Goal: Information Seeking & Learning: Find specific fact

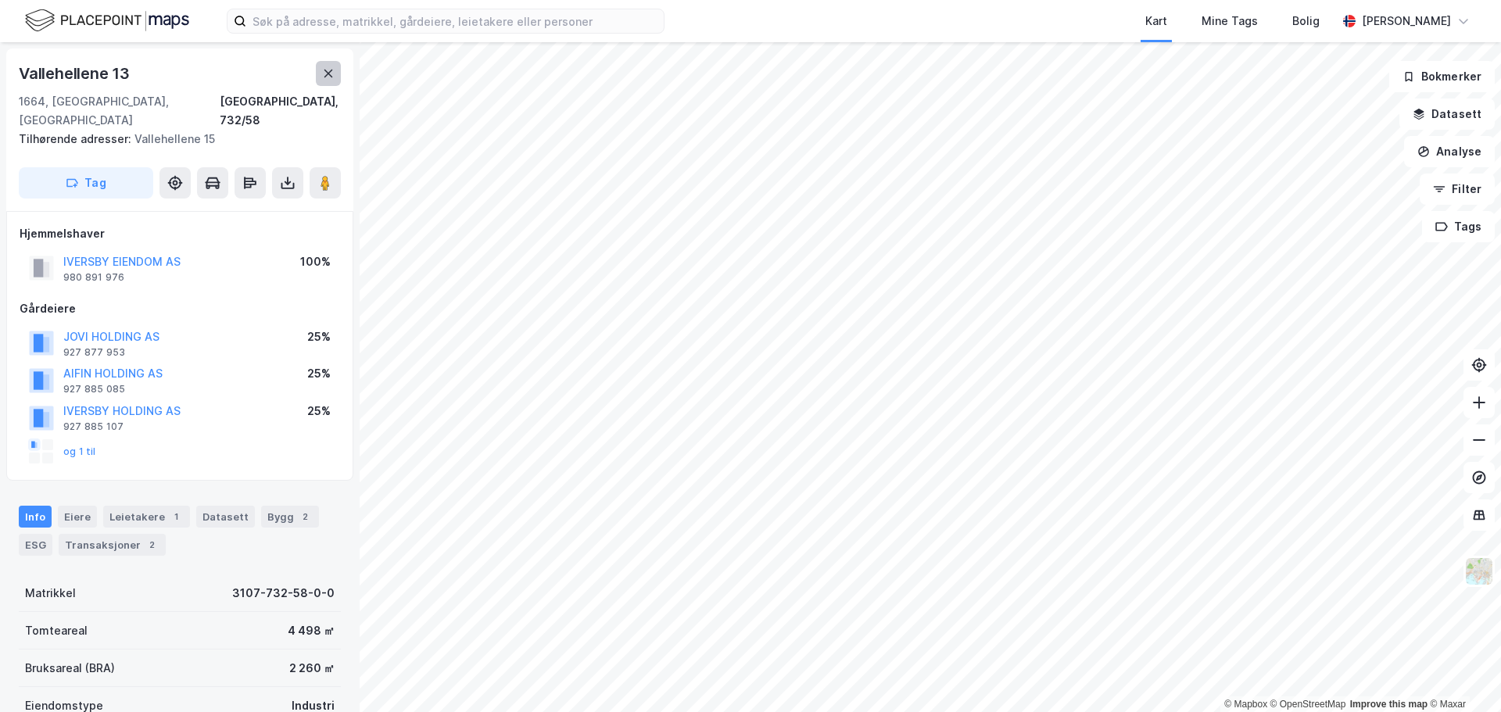
click at [322, 70] on icon at bounding box center [328, 73] width 13 height 13
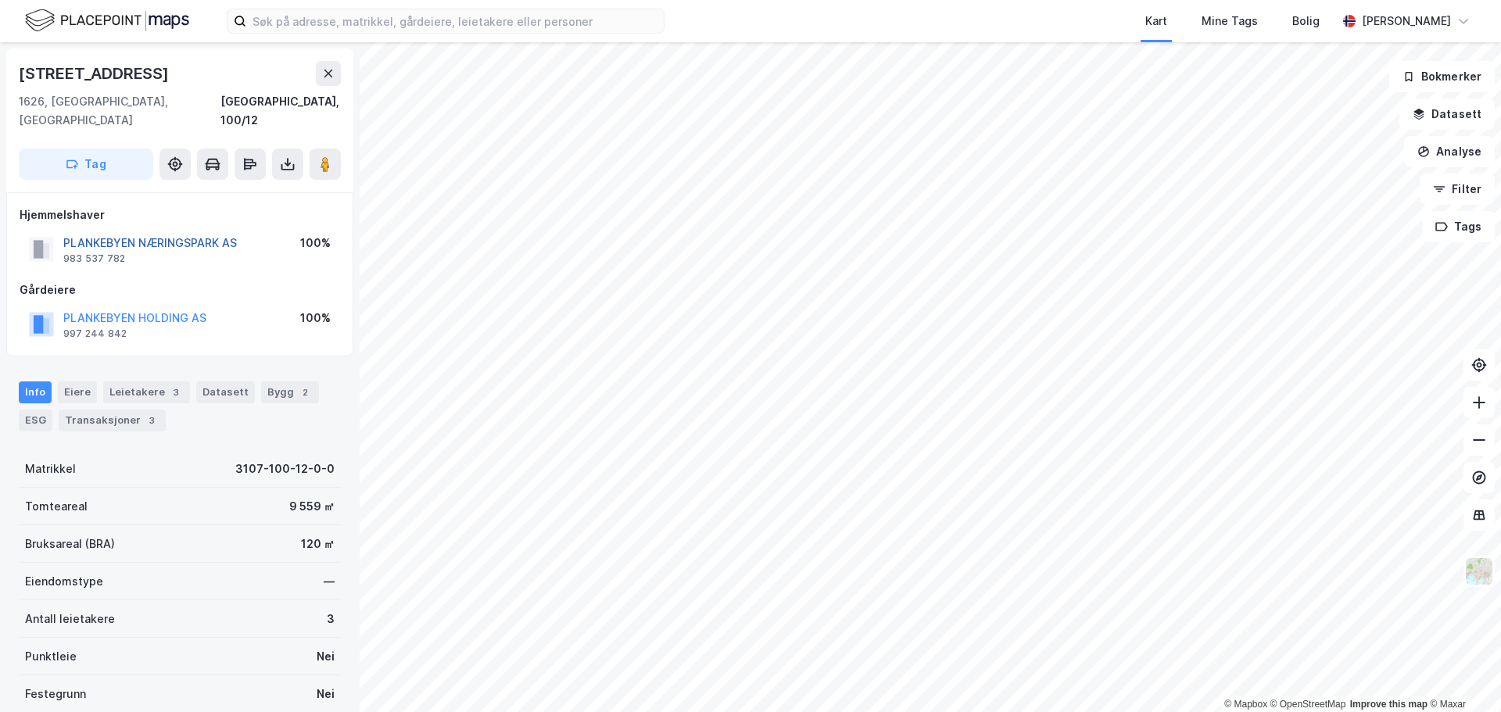
click at [0, 0] on button "PLANKEBYEN NÆRINGSPARK AS" at bounding box center [0, 0] width 0 height 0
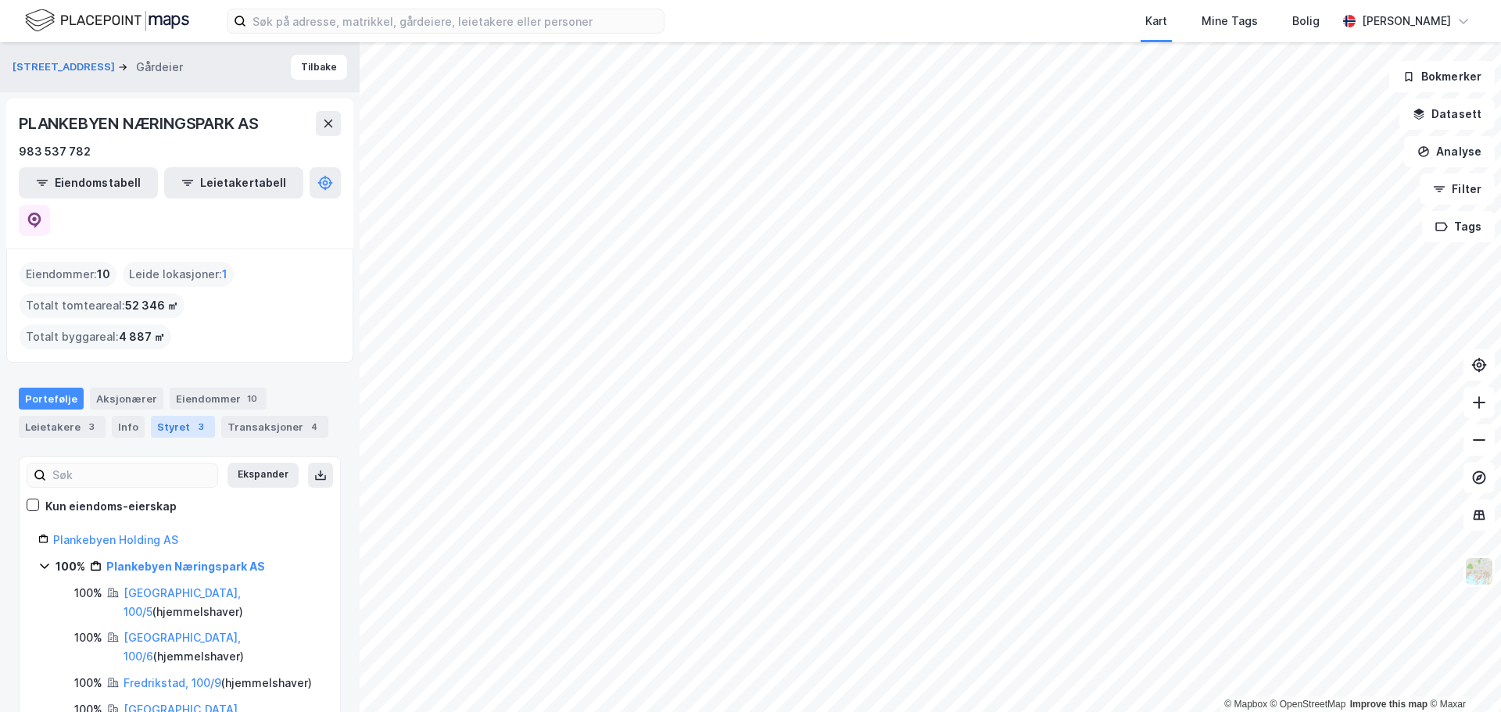
click at [158, 416] on div "Styret 3" at bounding box center [183, 427] width 64 height 22
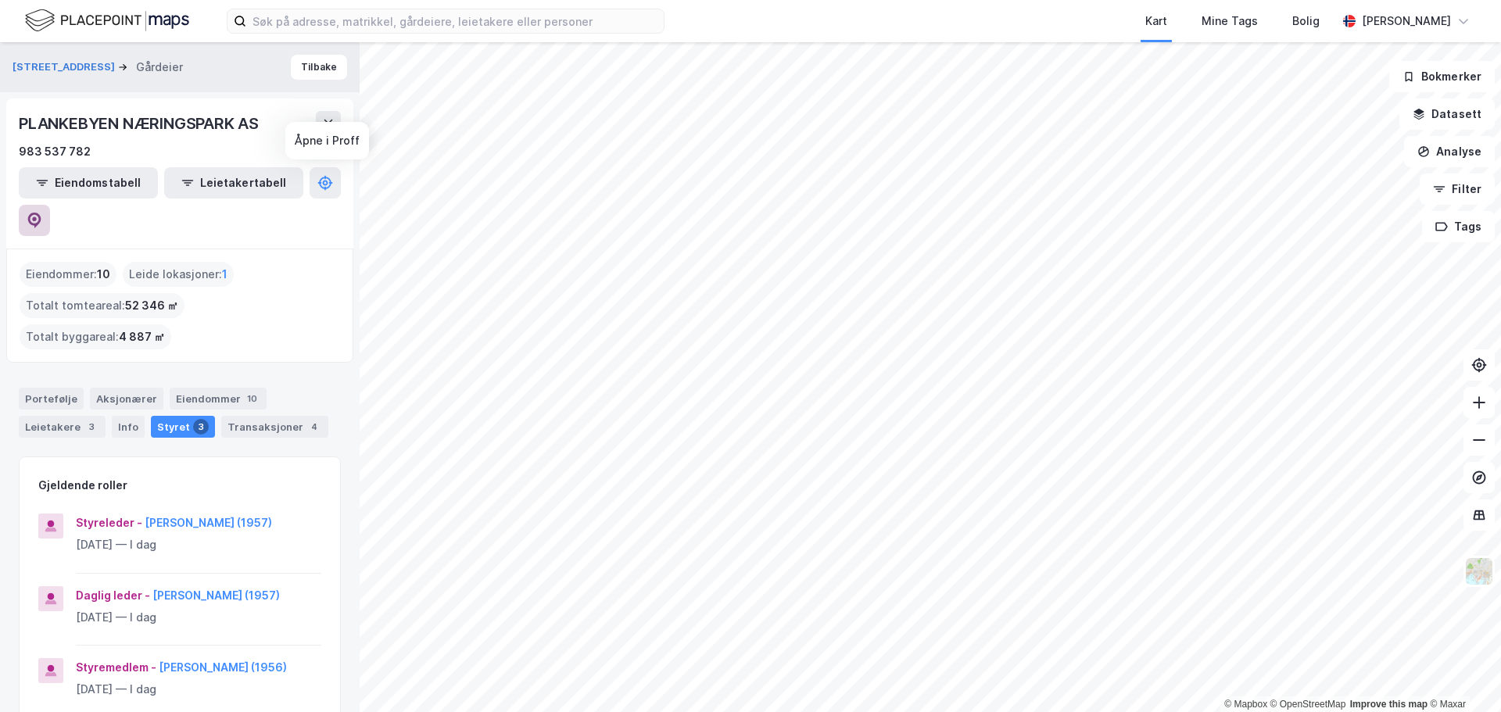
click at [50, 205] on button at bounding box center [34, 220] width 31 height 31
click at [325, 59] on button "Tilbake" at bounding box center [319, 67] width 56 height 25
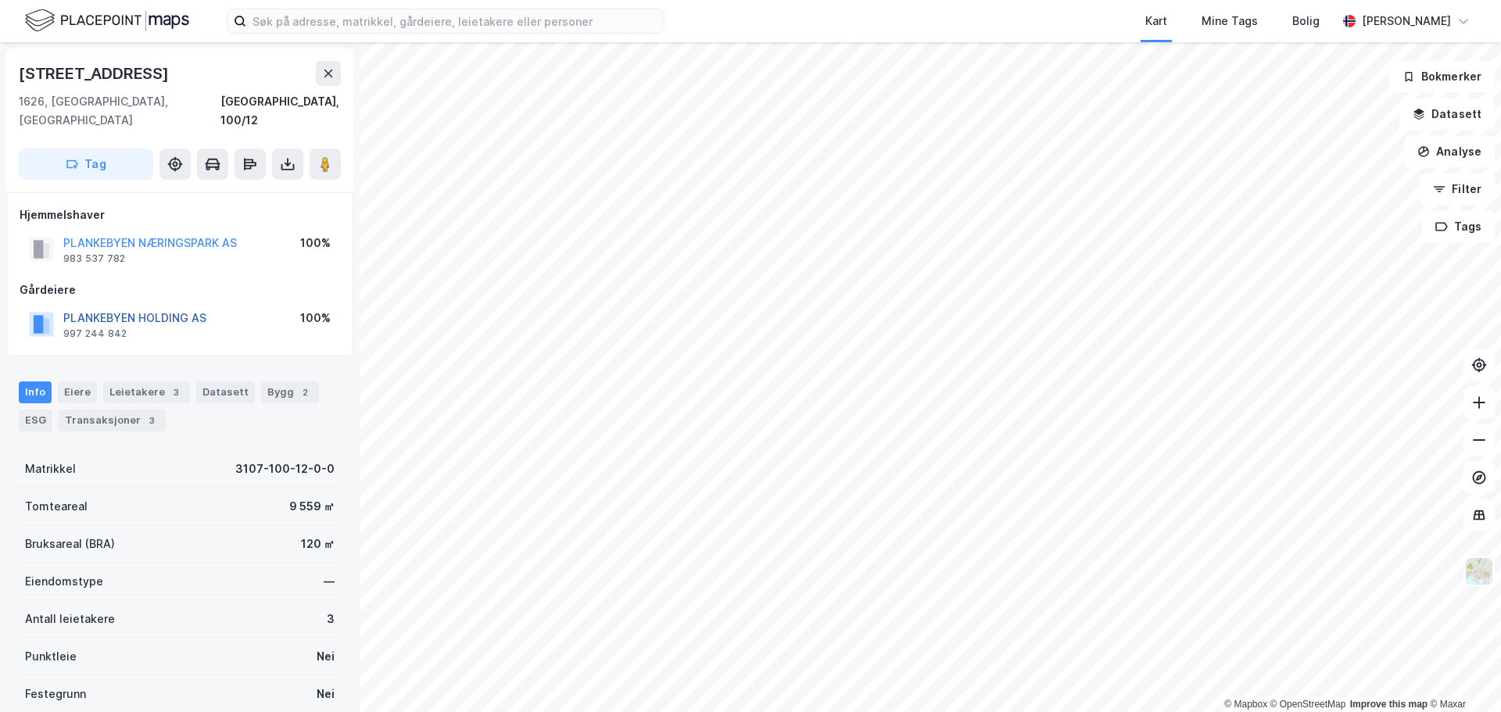
click at [0, 0] on button "PLANKEBYEN HOLDING AS" at bounding box center [0, 0] width 0 height 0
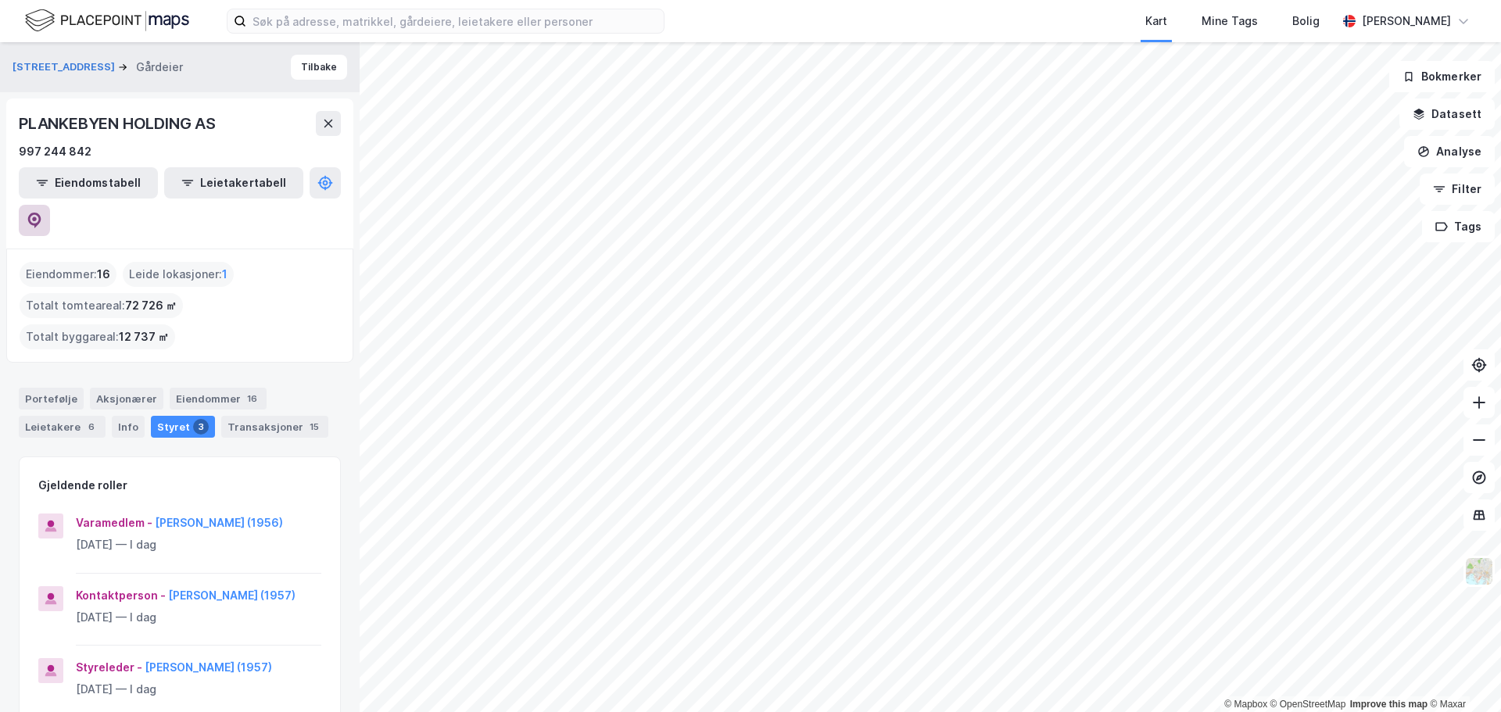
click at [42, 213] on icon at bounding box center [35, 221] width 16 height 16
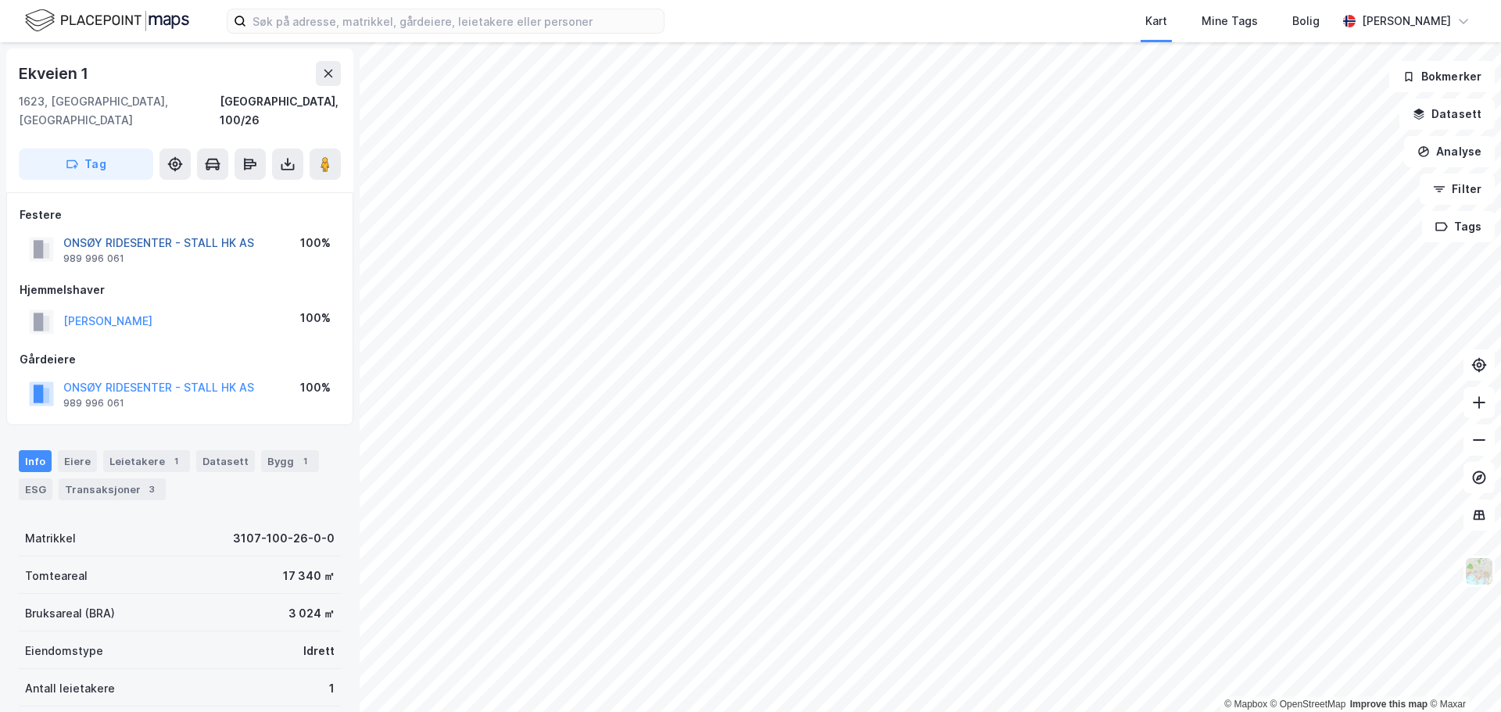
click at [0, 0] on button "ONSØY RIDESENTER - STALL HK AS" at bounding box center [0, 0] width 0 height 0
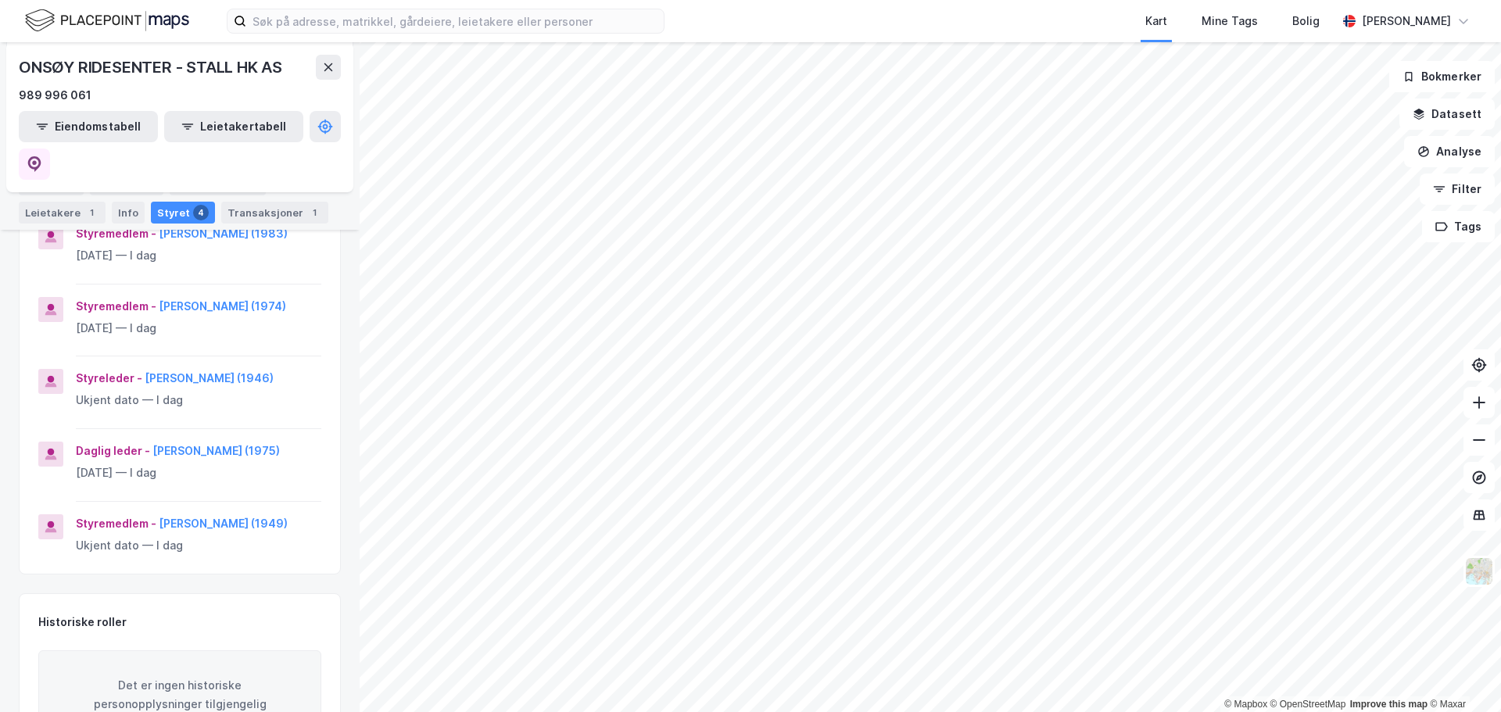
scroll to position [361, 0]
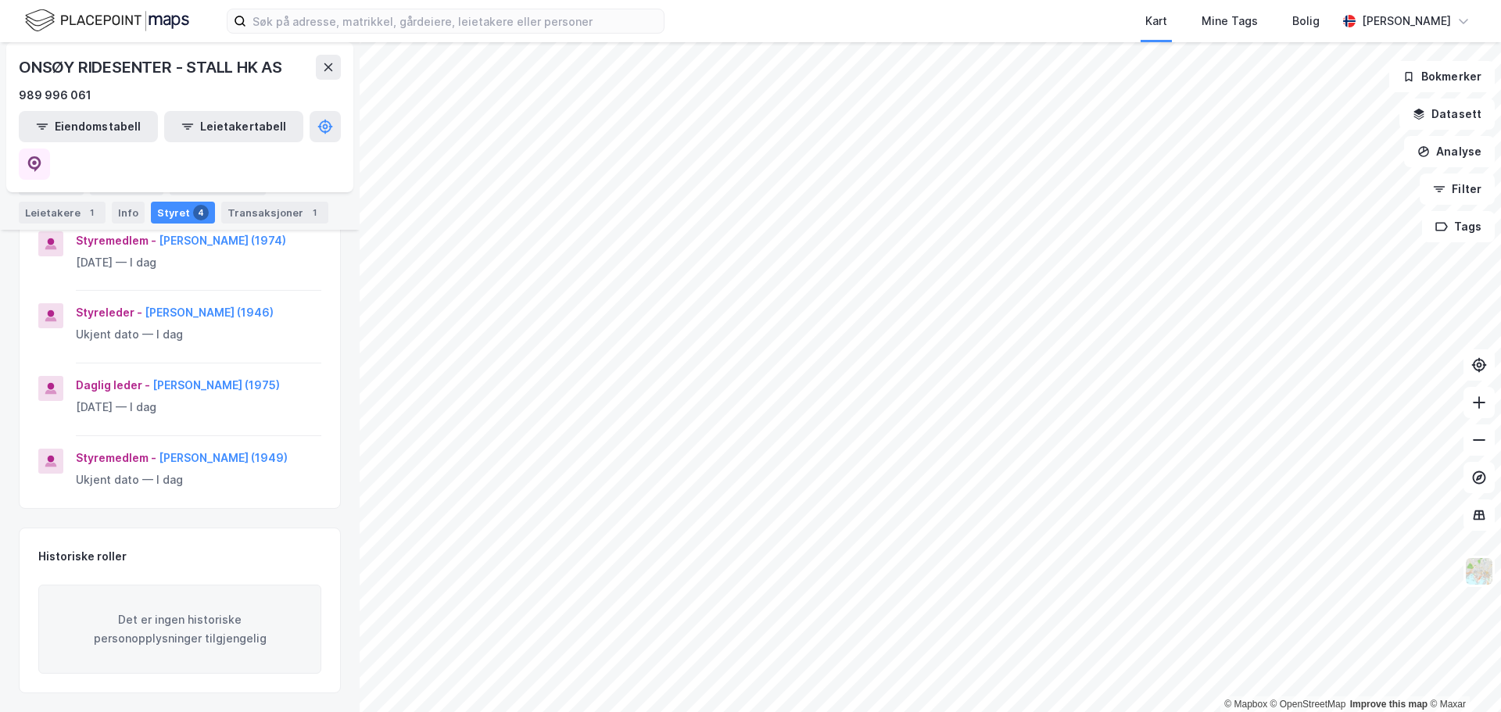
click at [1063, 712] on html "Kart Mine Tags Bolig [PERSON_NAME] © Mapbox © OpenStreetMap Improve this map © …" at bounding box center [750, 356] width 1501 height 712
click at [984, 712] on html "Kart Mine Tags Bolig [PERSON_NAME] © Mapbox © OpenStreetMap Improve this map © …" at bounding box center [750, 356] width 1501 height 712
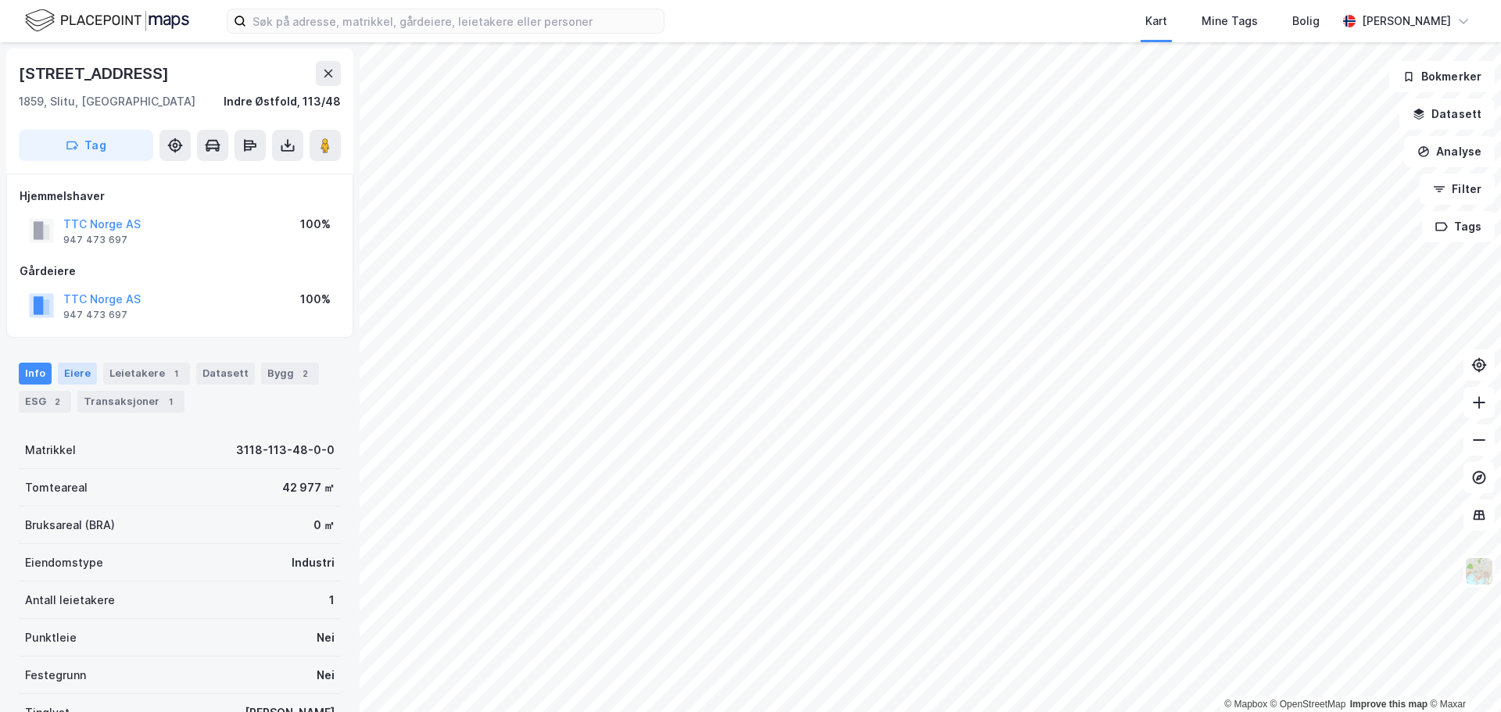
click at [72, 377] on div "Eiere" at bounding box center [77, 374] width 39 height 22
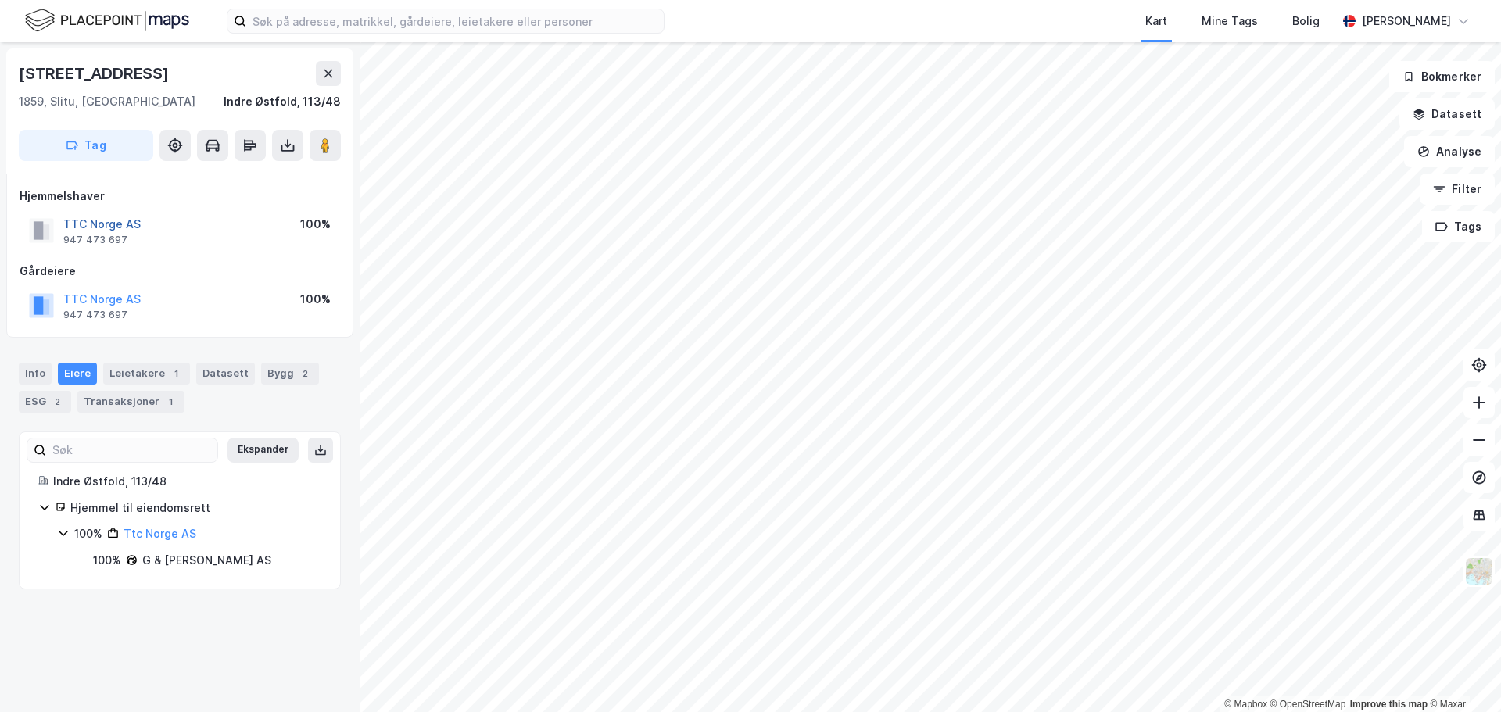
click at [0, 0] on button "TTC Norge AS" at bounding box center [0, 0] width 0 height 0
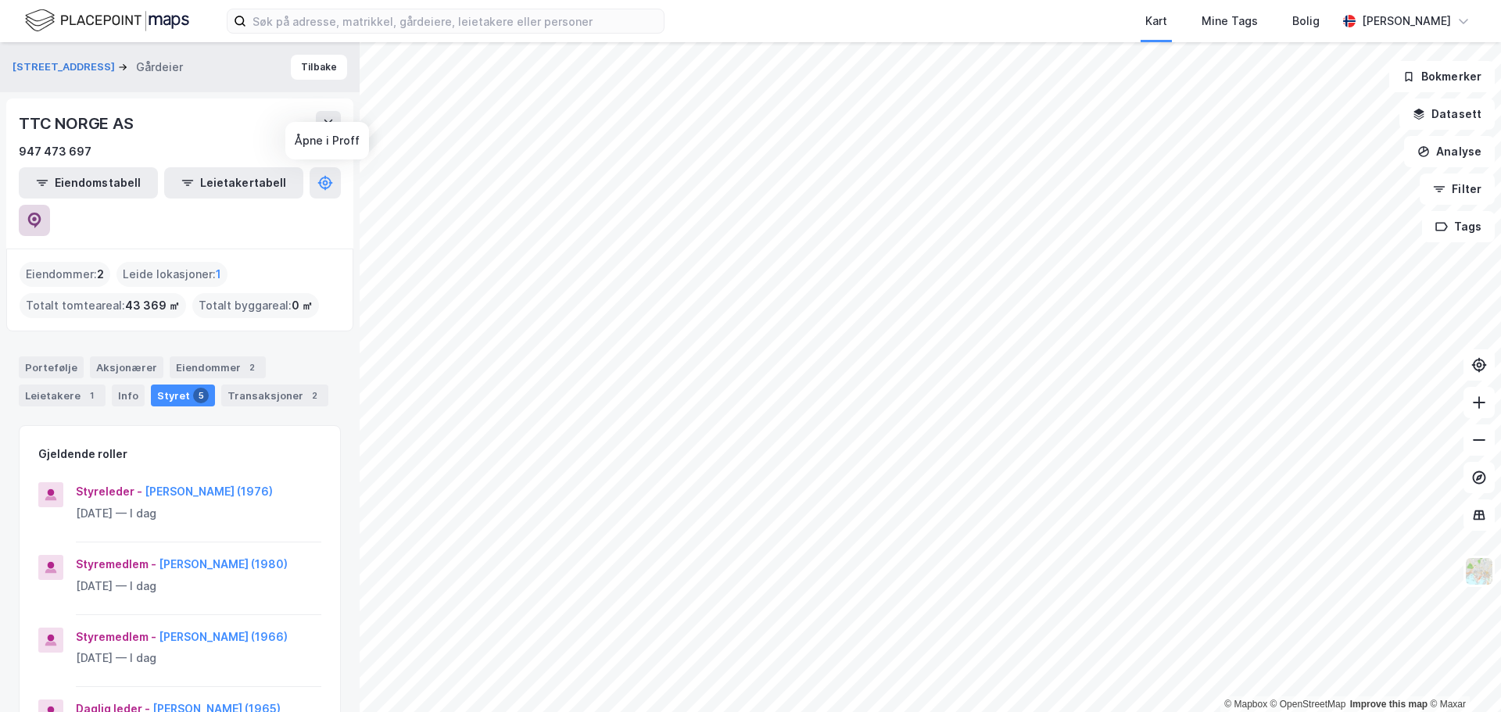
click at [37, 217] on icon at bounding box center [34, 219] width 5 height 5
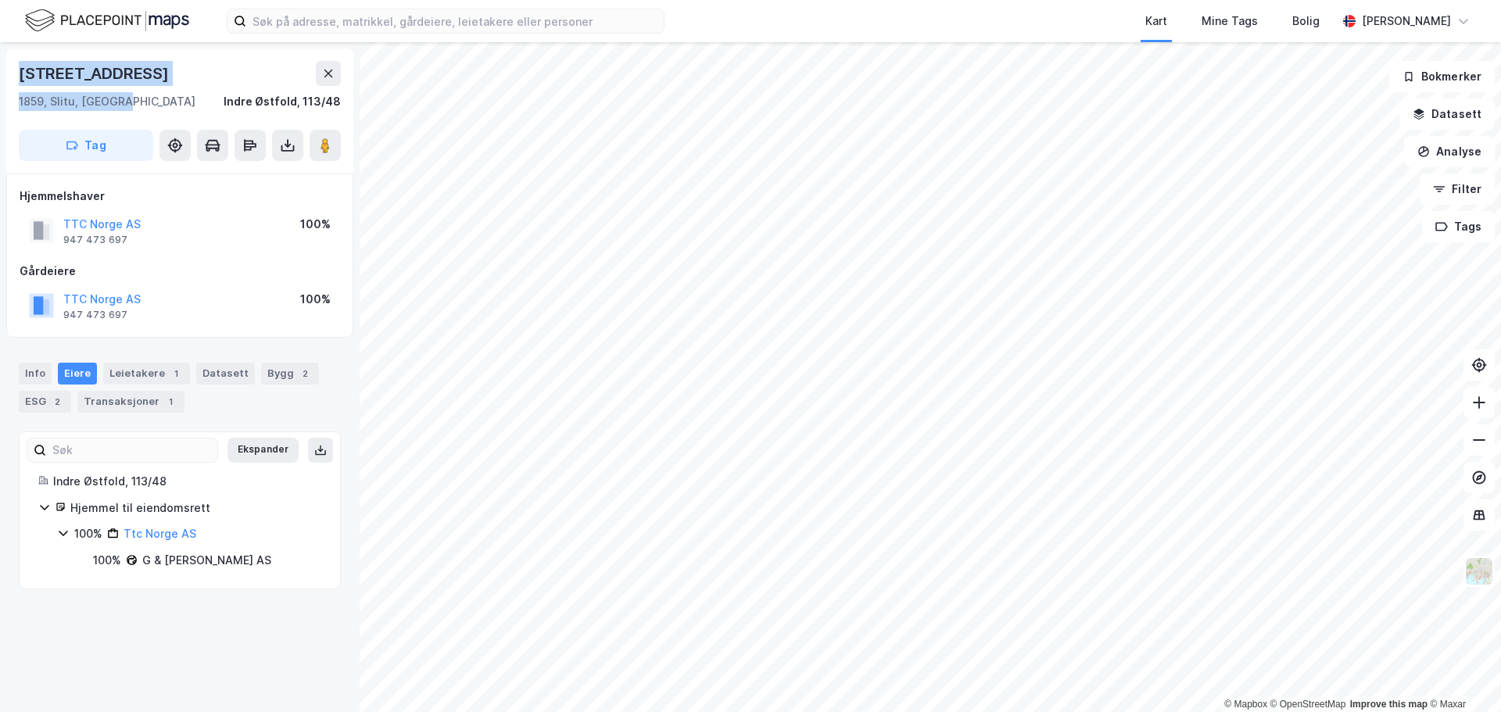
drag, startPoint x: 119, startPoint y: 99, endPoint x: 19, endPoint y: 77, distance: 102.5
click at [19, 77] on div "[STREET_ADDRESS], Slitu, Østfold Indre Østfold, 113/48" at bounding box center [180, 86] width 322 height 50
copy div "[STREET_ADDRESS]"
click at [108, 87] on div "[STREET_ADDRESS], Slitu, Østfold Indre Østfold, 113/48" at bounding box center [180, 86] width 322 height 50
drag, startPoint x: 117, startPoint y: 105, endPoint x: 19, endPoint y: 87, distance: 99.4
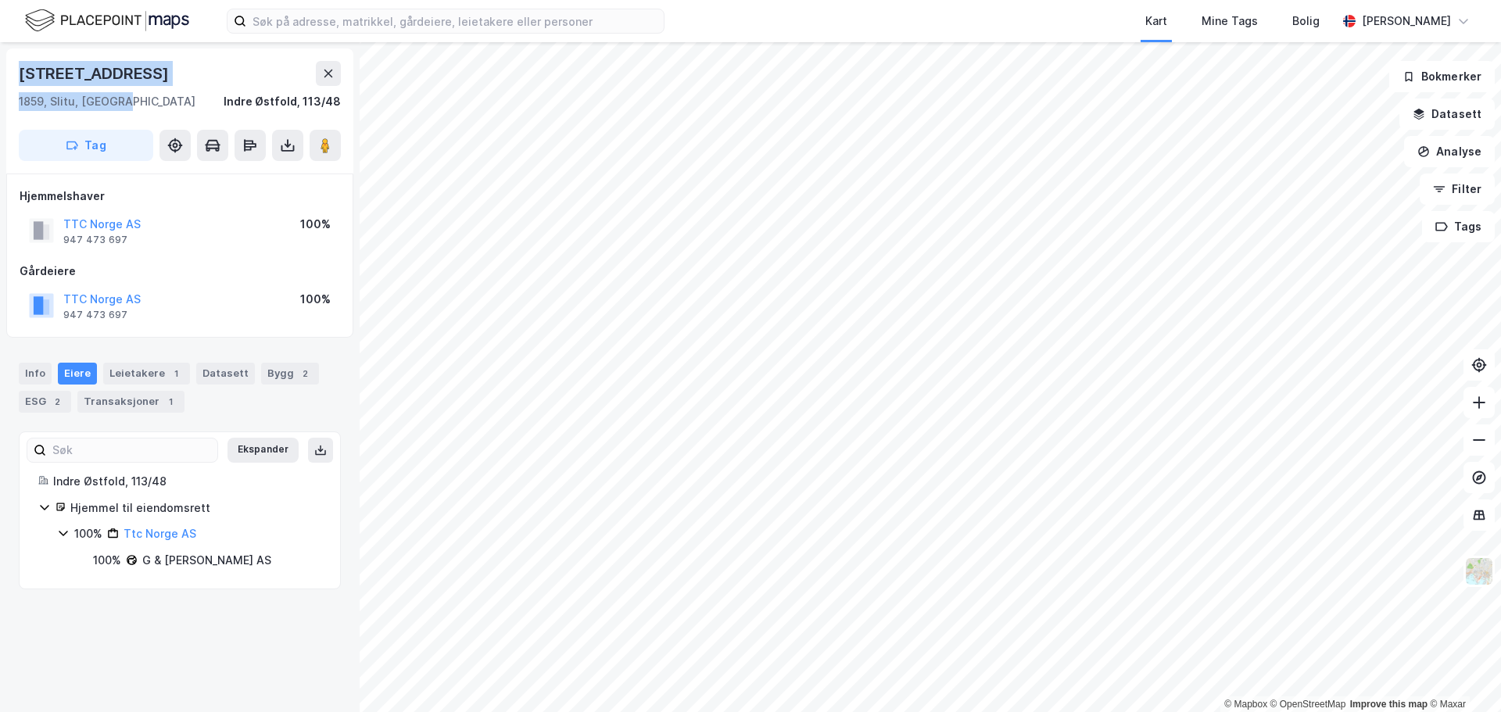
click at [19, 87] on div "[STREET_ADDRESS], Slitu, Østfold Indre Østfold, 113/48" at bounding box center [180, 86] width 322 height 50
copy div "[STREET_ADDRESS]"
click at [120, 373] on div "Leietakere 1" at bounding box center [146, 374] width 87 height 22
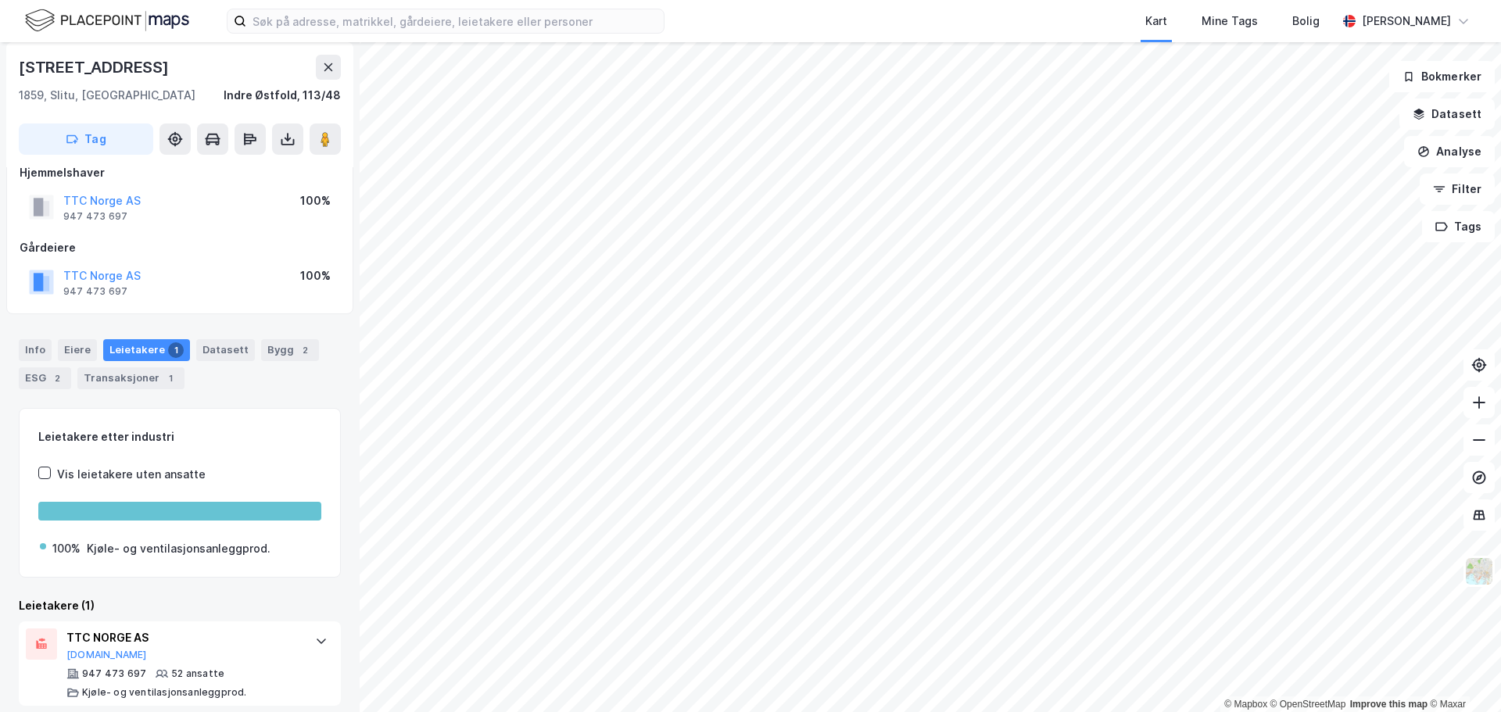
scroll to position [36, 0]
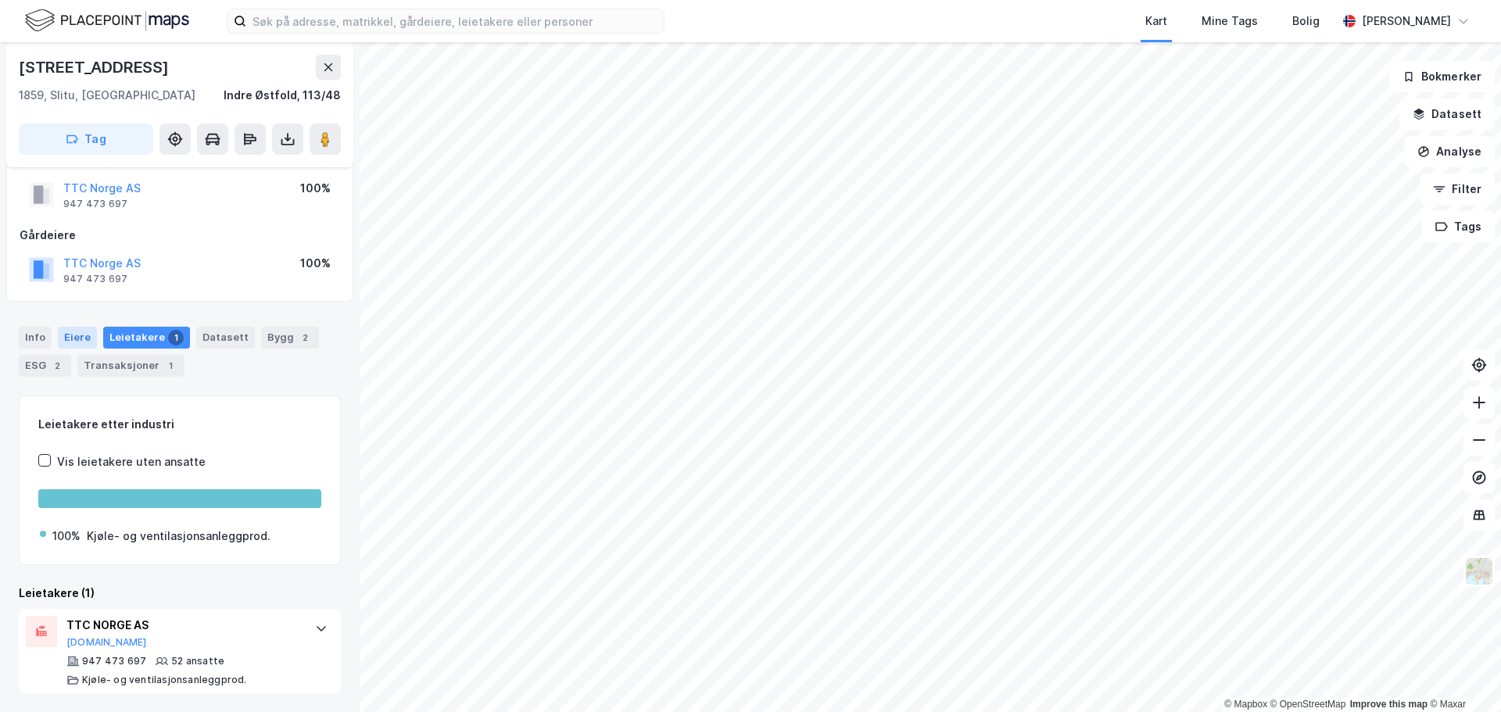
click at [77, 338] on div "Eiere" at bounding box center [77, 338] width 39 height 22
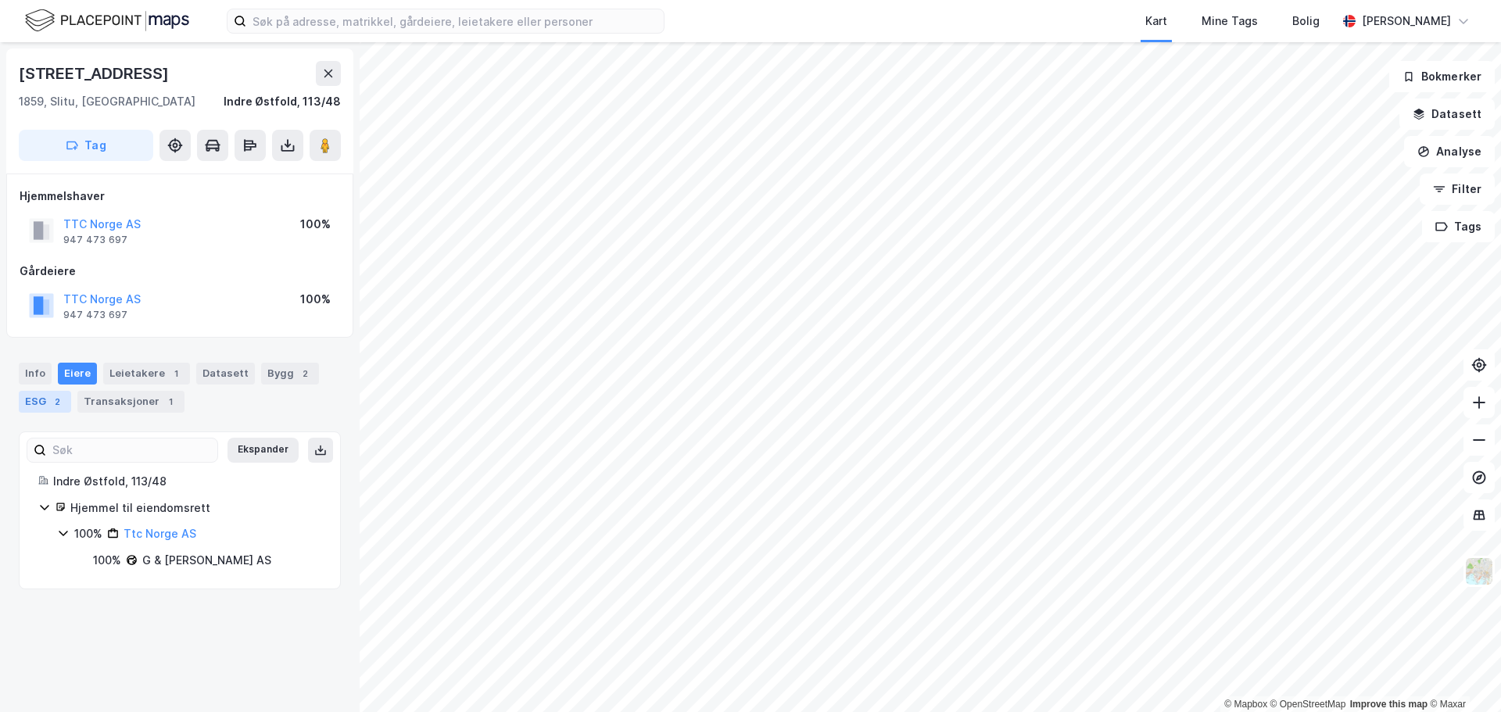
click at [40, 400] on div "ESG 2" at bounding box center [45, 402] width 52 height 22
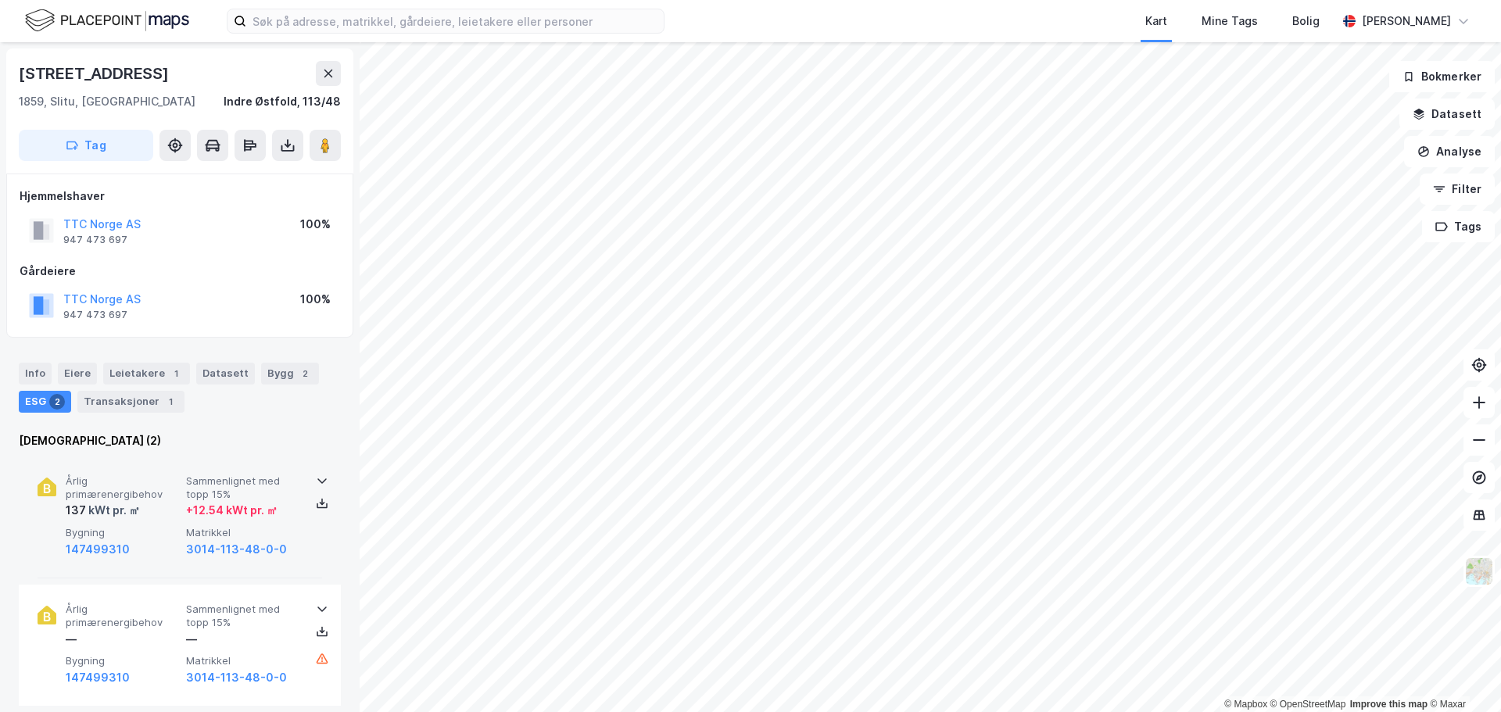
click at [104, 504] on div "kWt pr. ㎡" at bounding box center [113, 510] width 54 height 19
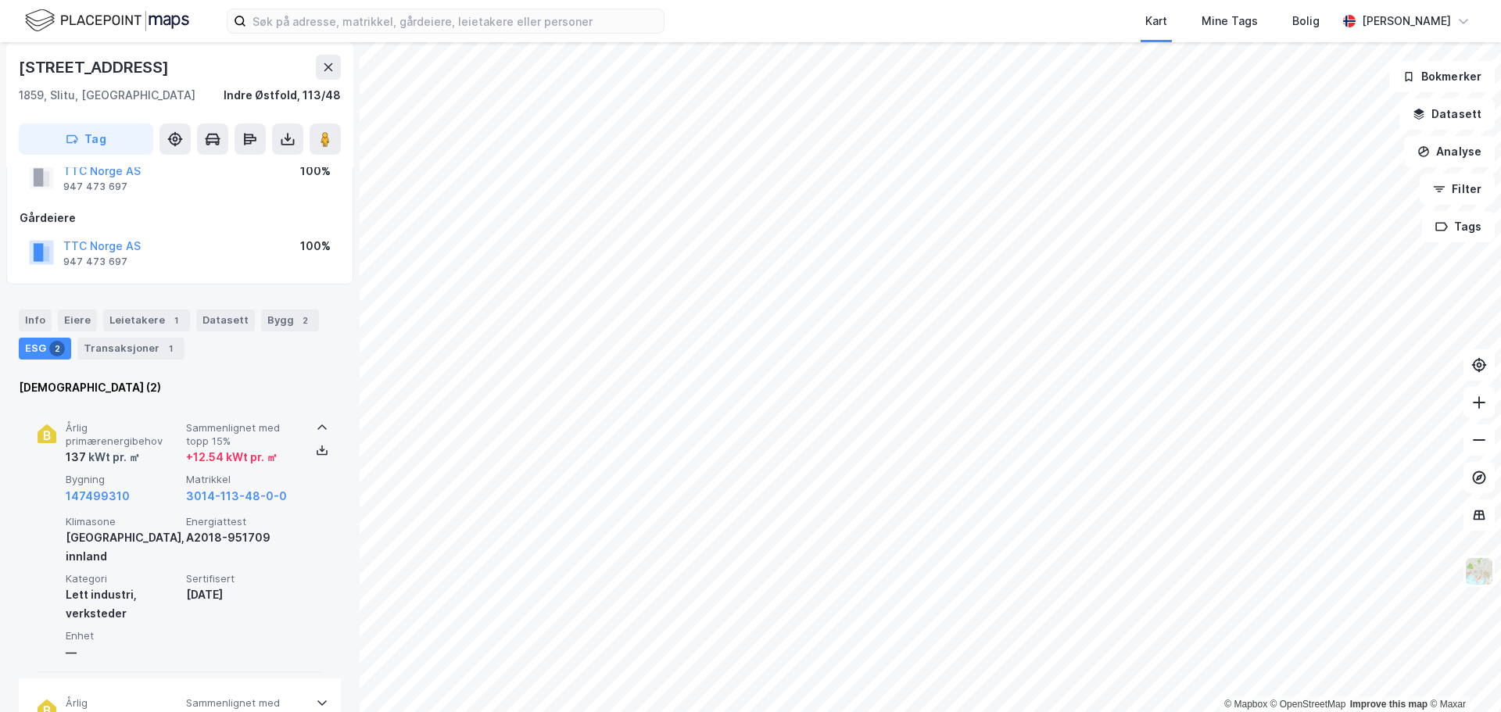
scroll to position [78, 0]
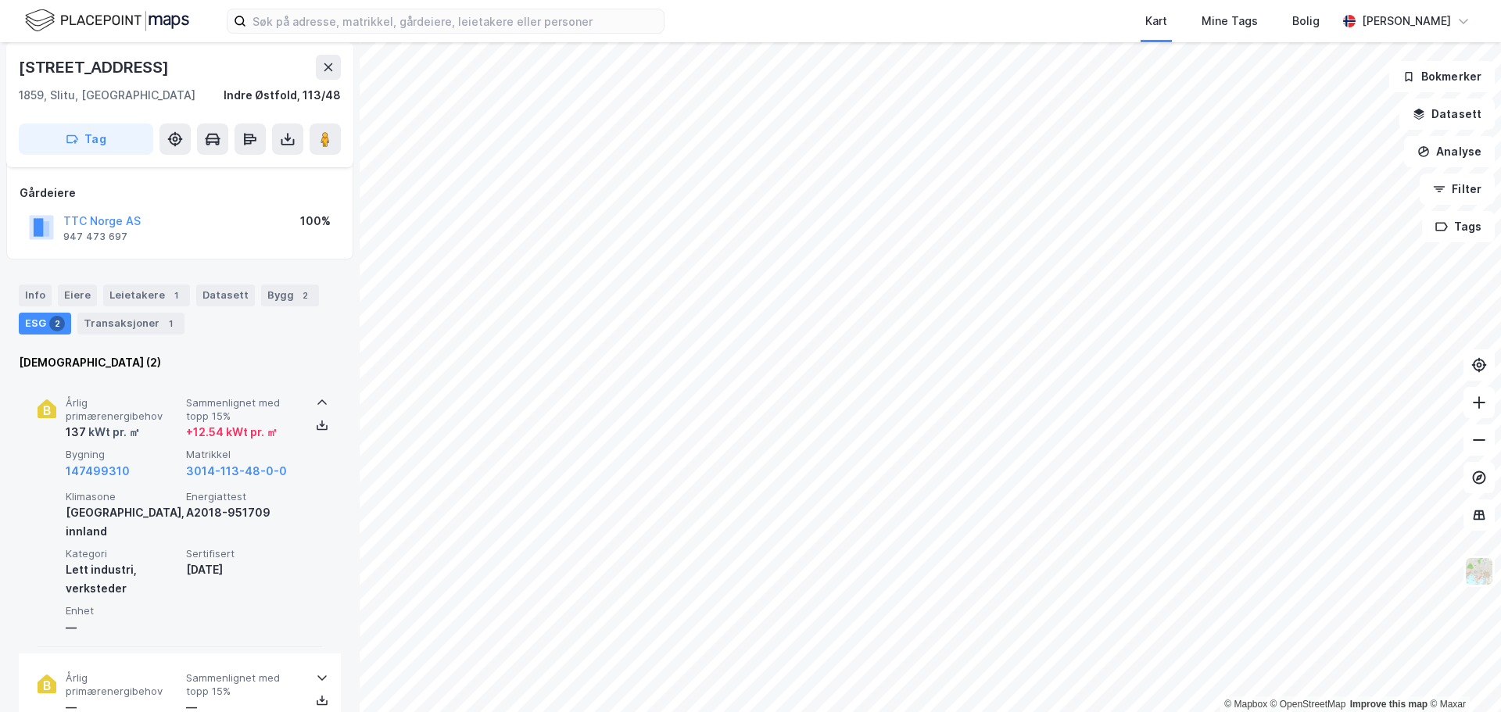
click at [238, 425] on div "+ 12.54 kWt pr. ㎡" at bounding box center [231, 432] width 91 height 19
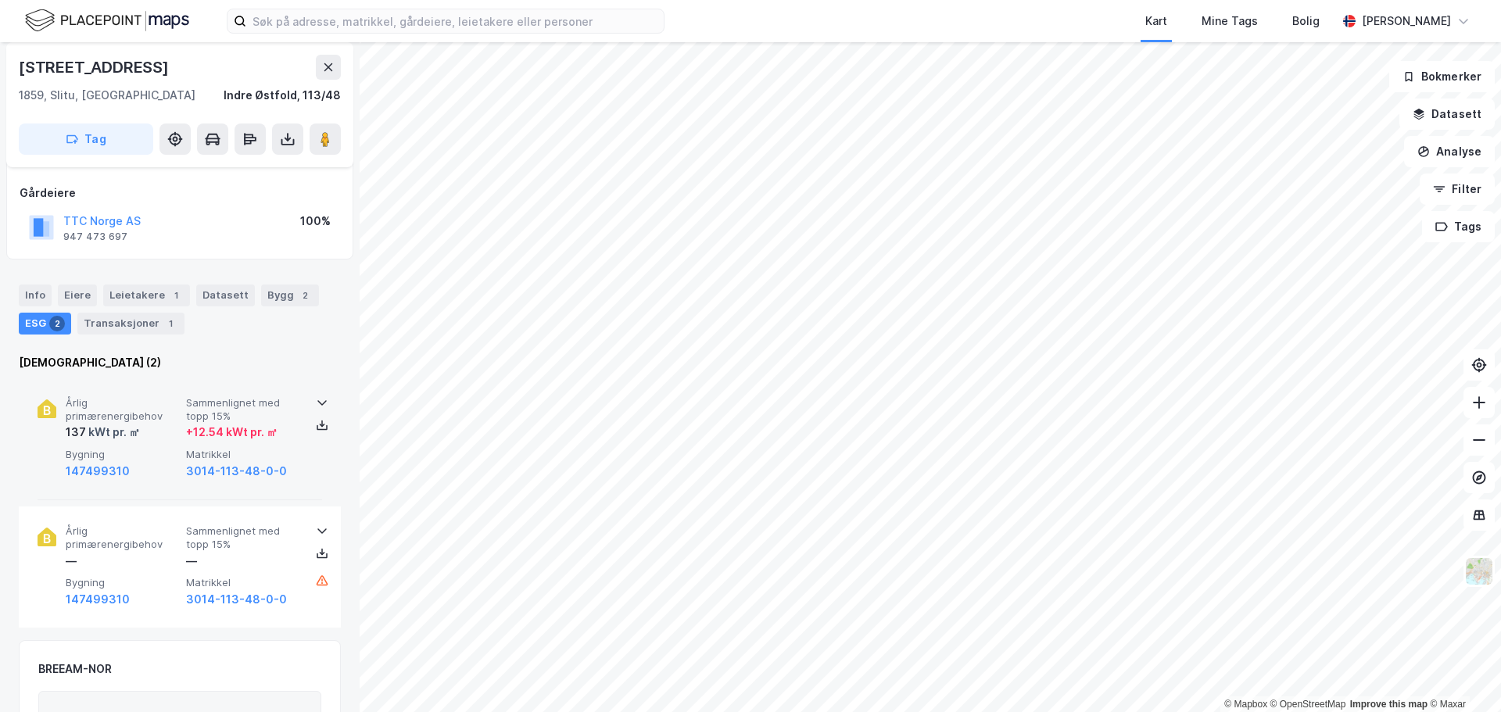
click at [251, 431] on div "+ 12.54 kWt pr. ㎡" at bounding box center [231, 432] width 91 height 19
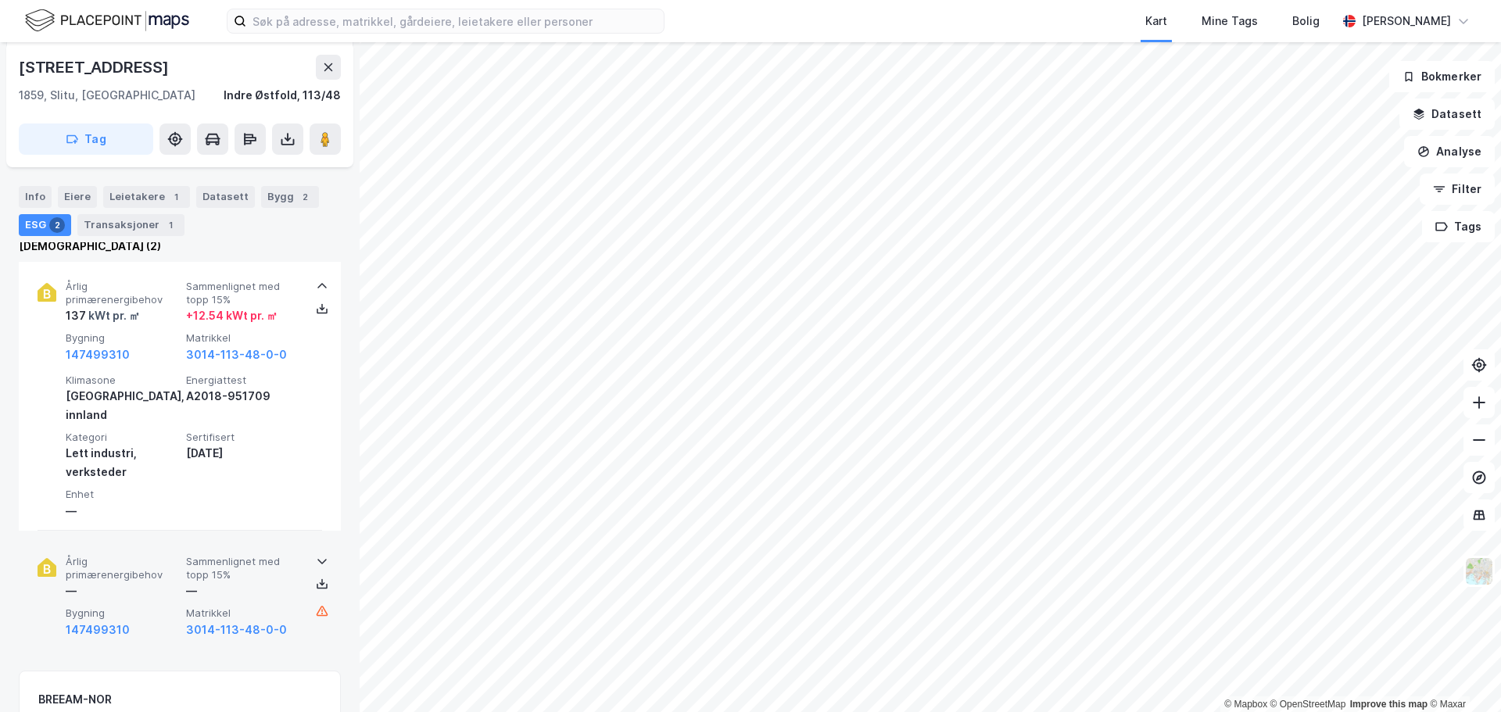
scroll to position [156, 0]
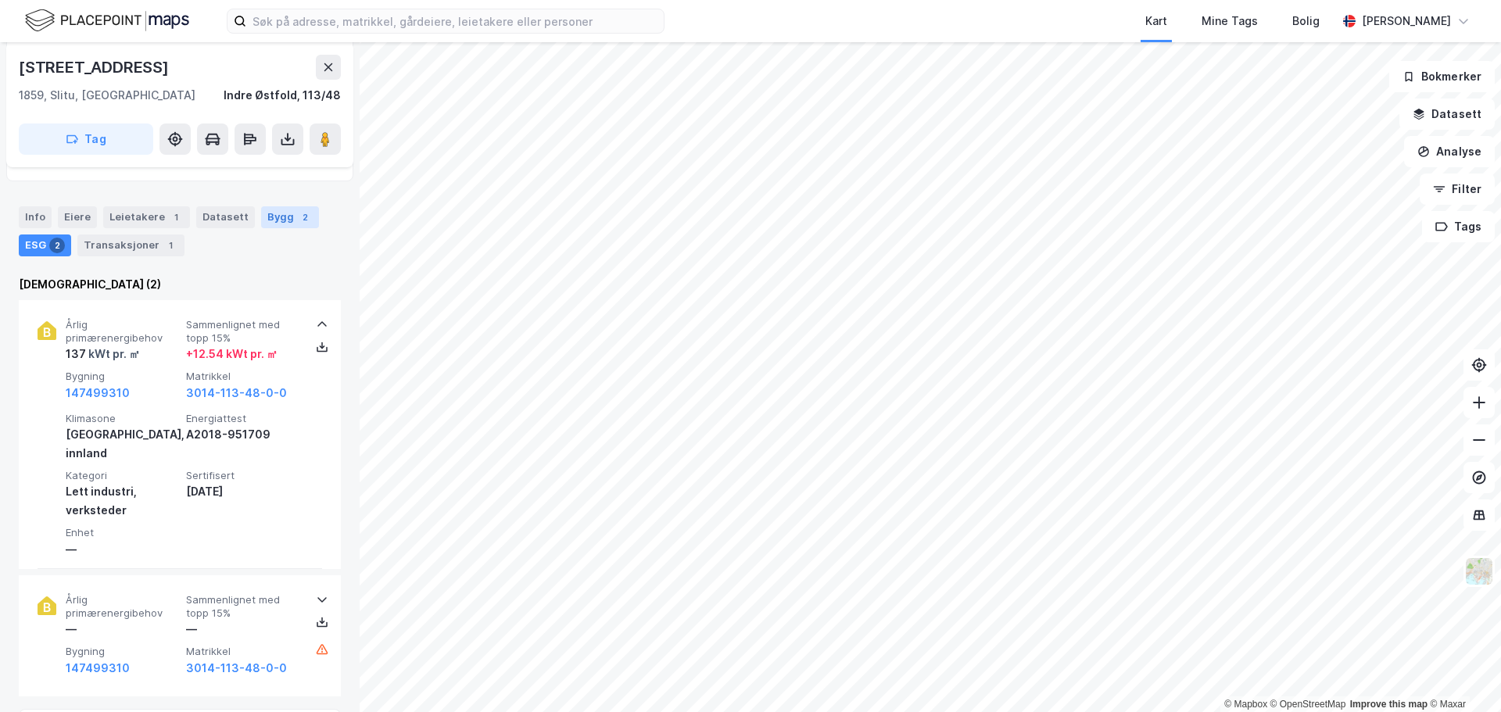
click at [263, 216] on div "Bygg 2" at bounding box center [290, 217] width 58 height 22
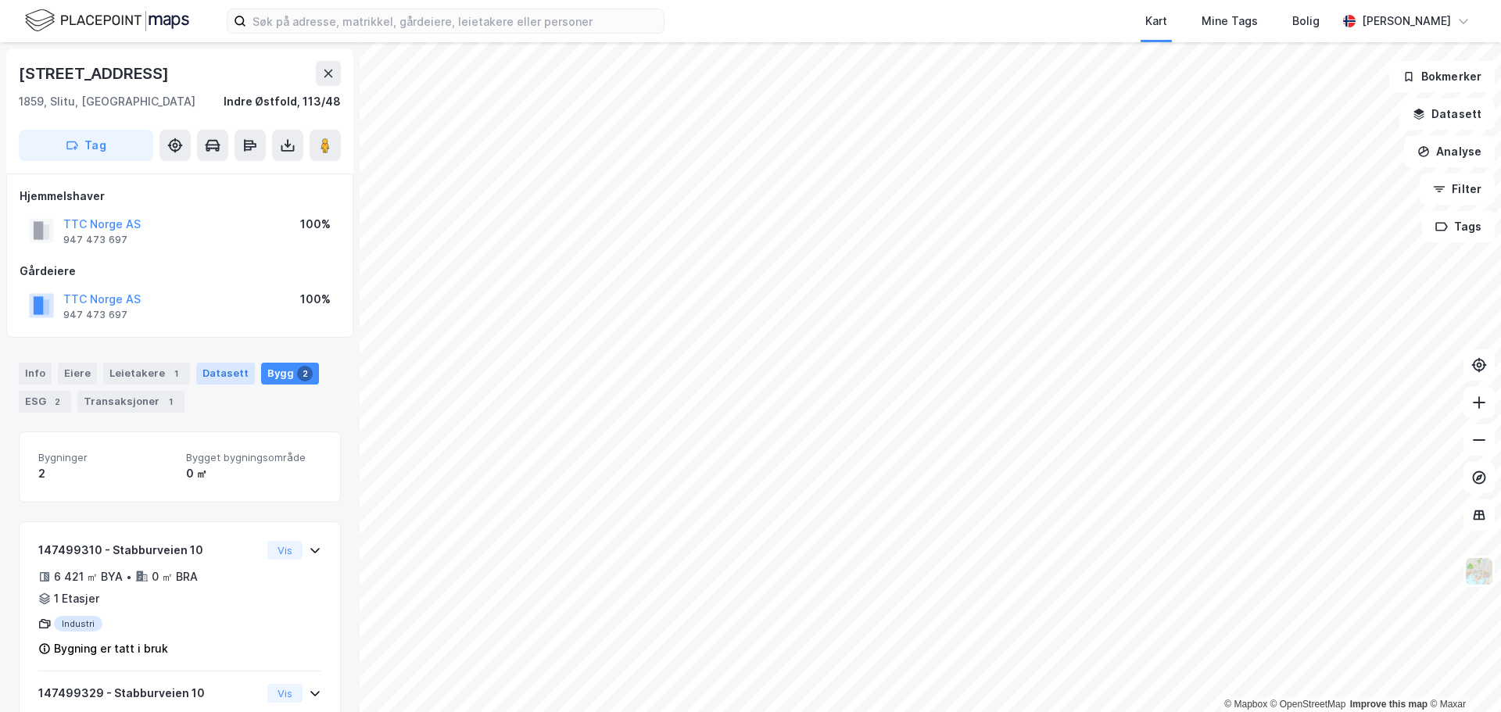
click at [224, 368] on div "Datasett" at bounding box center [225, 374] width 59 height 22
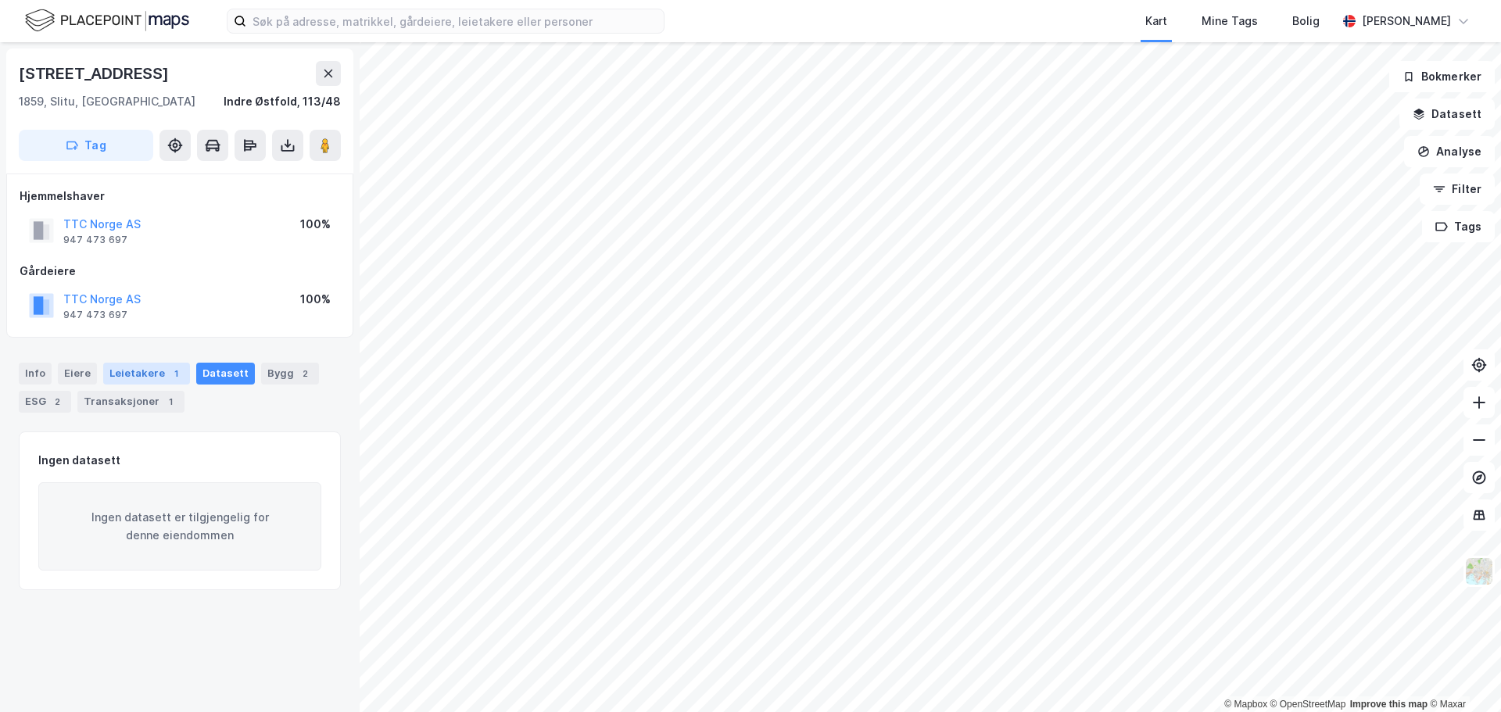
click at [153, 373] on div "Leietakere 1" at bounding box center [146, 374] width 87 height 22
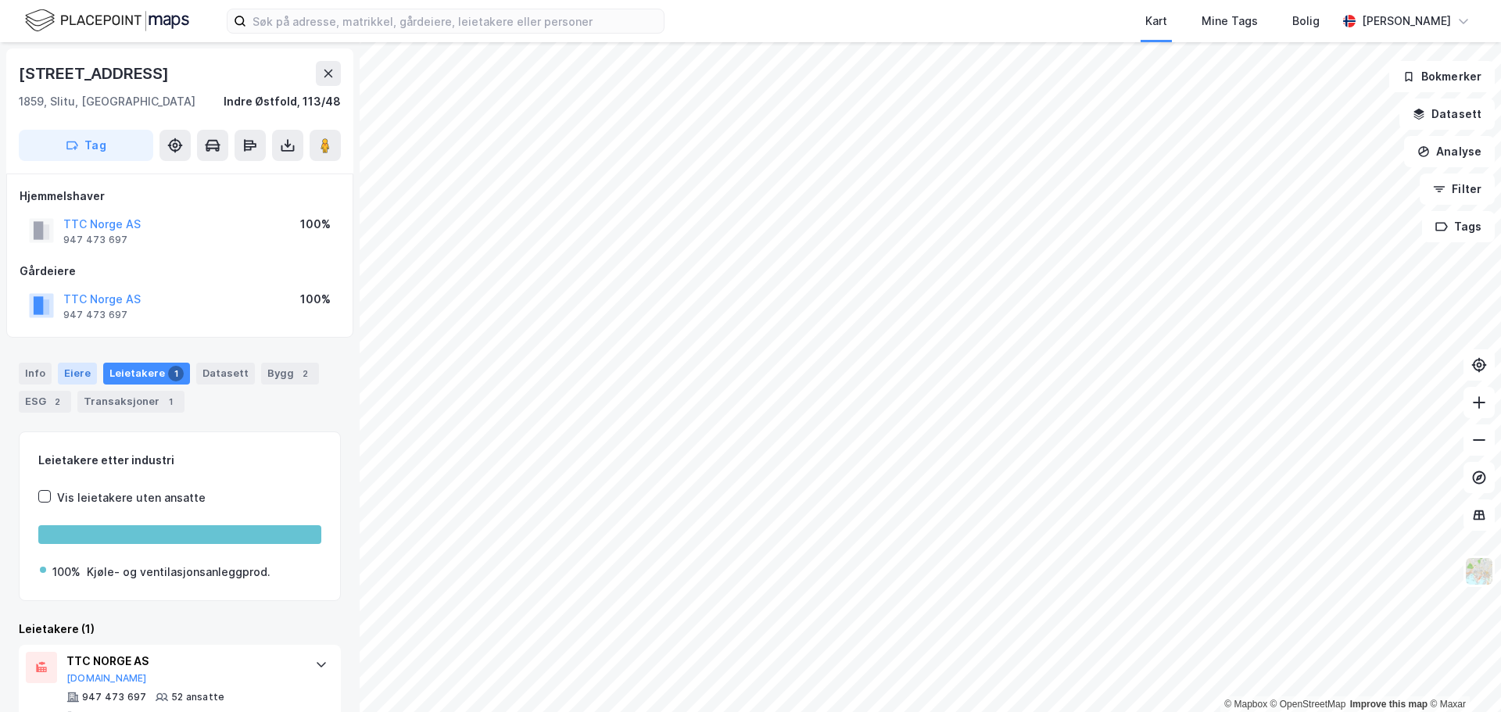
click at [76, 381] on div "Eiere" at bounding box center [77, 374] width 39 height 22
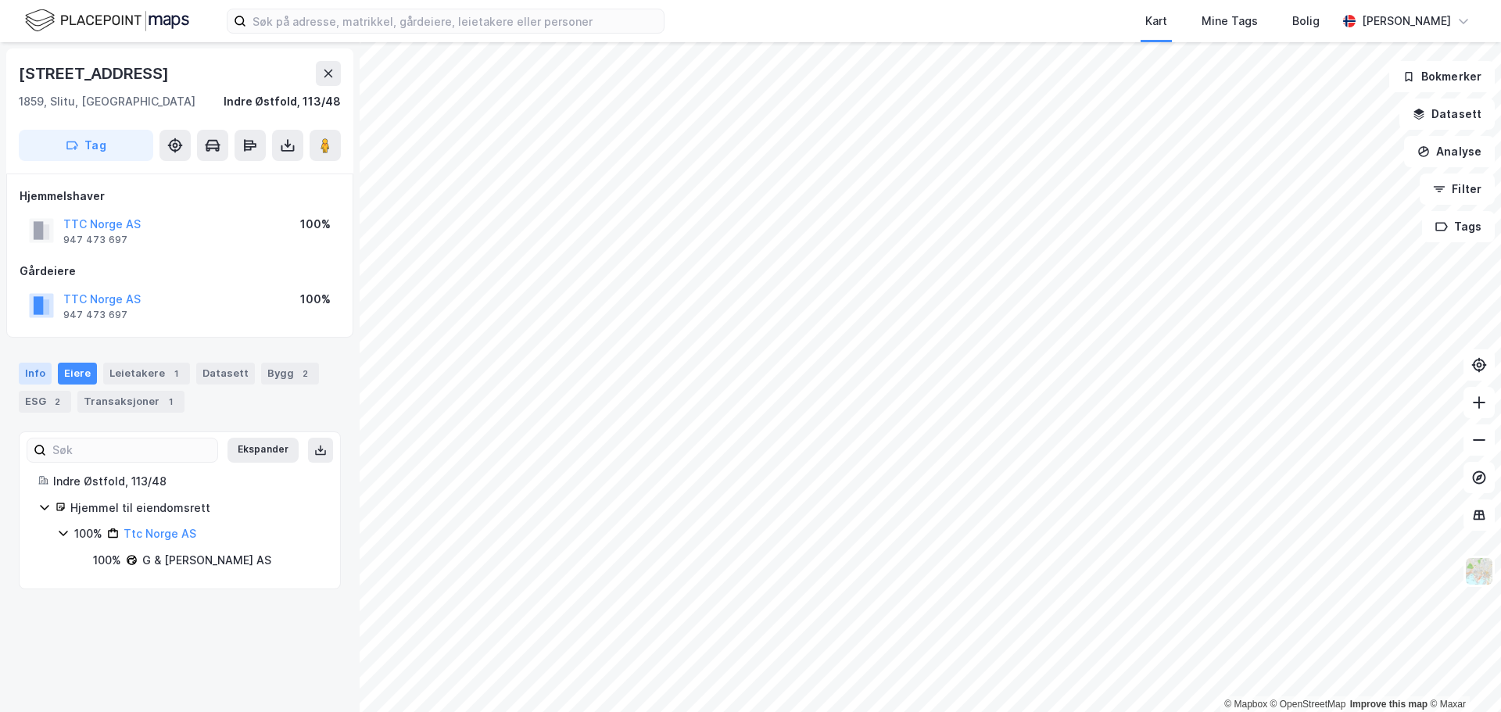
click at [39, 373] on div "Info" at bounding box center [35, 374] width 33 height 22
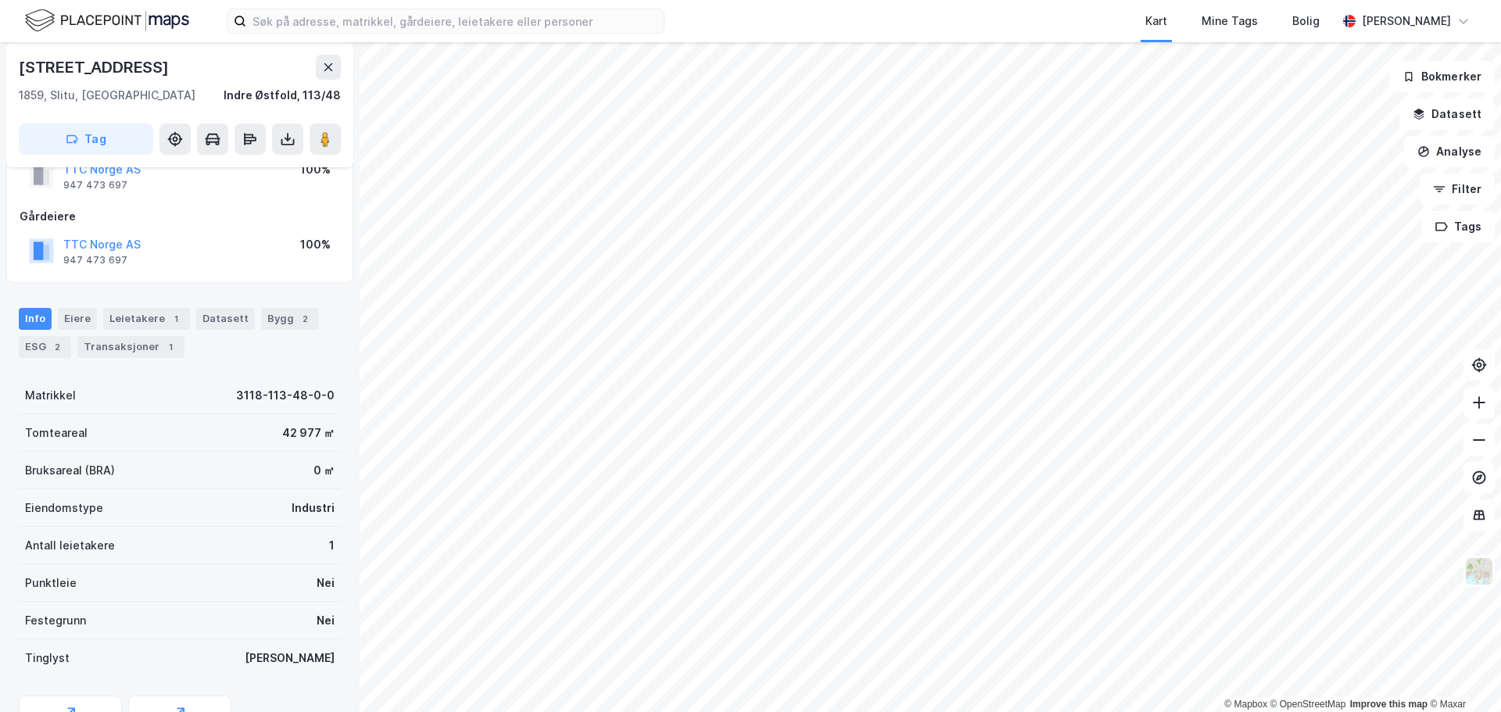
scroll to position [139, 0]
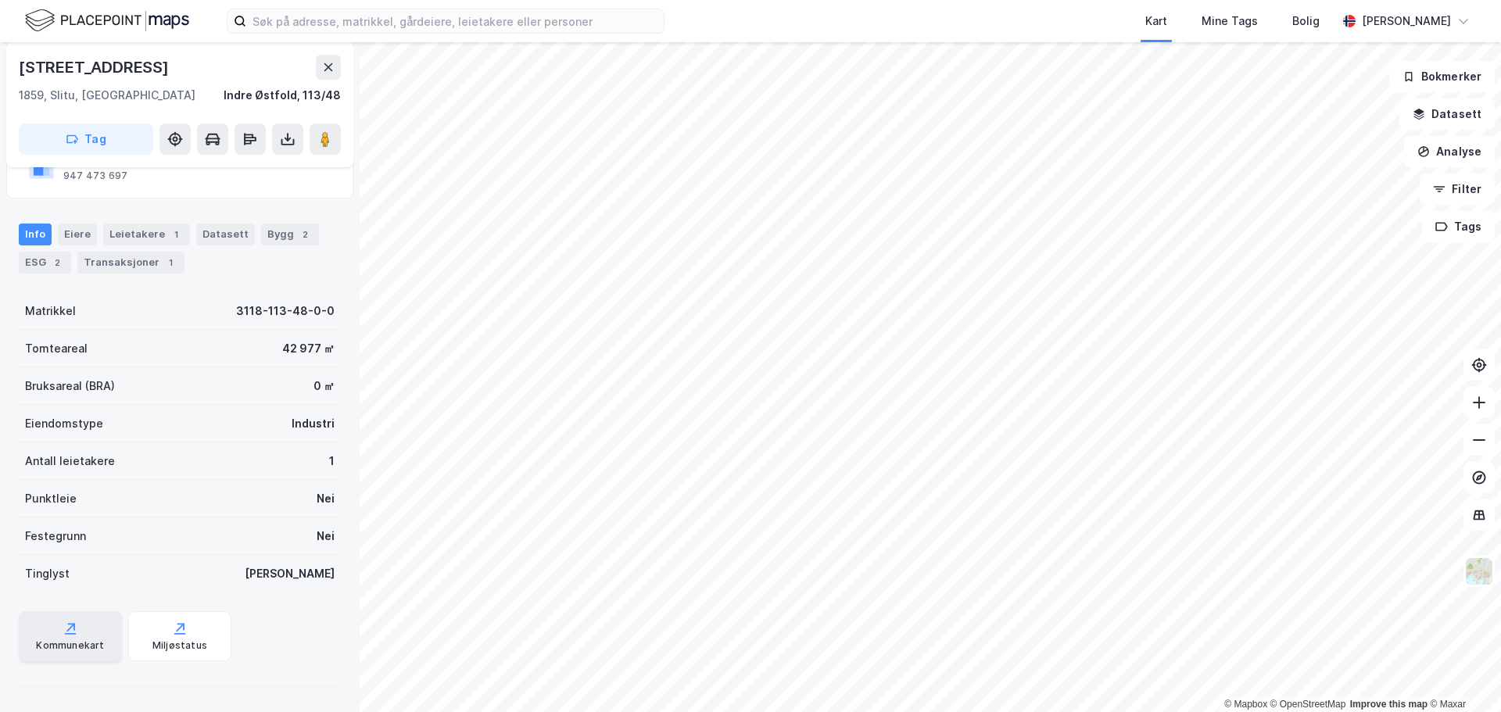
click at [89, 634] on div "Kommunekart" at bounding box center [70, 636] width 103 height 50
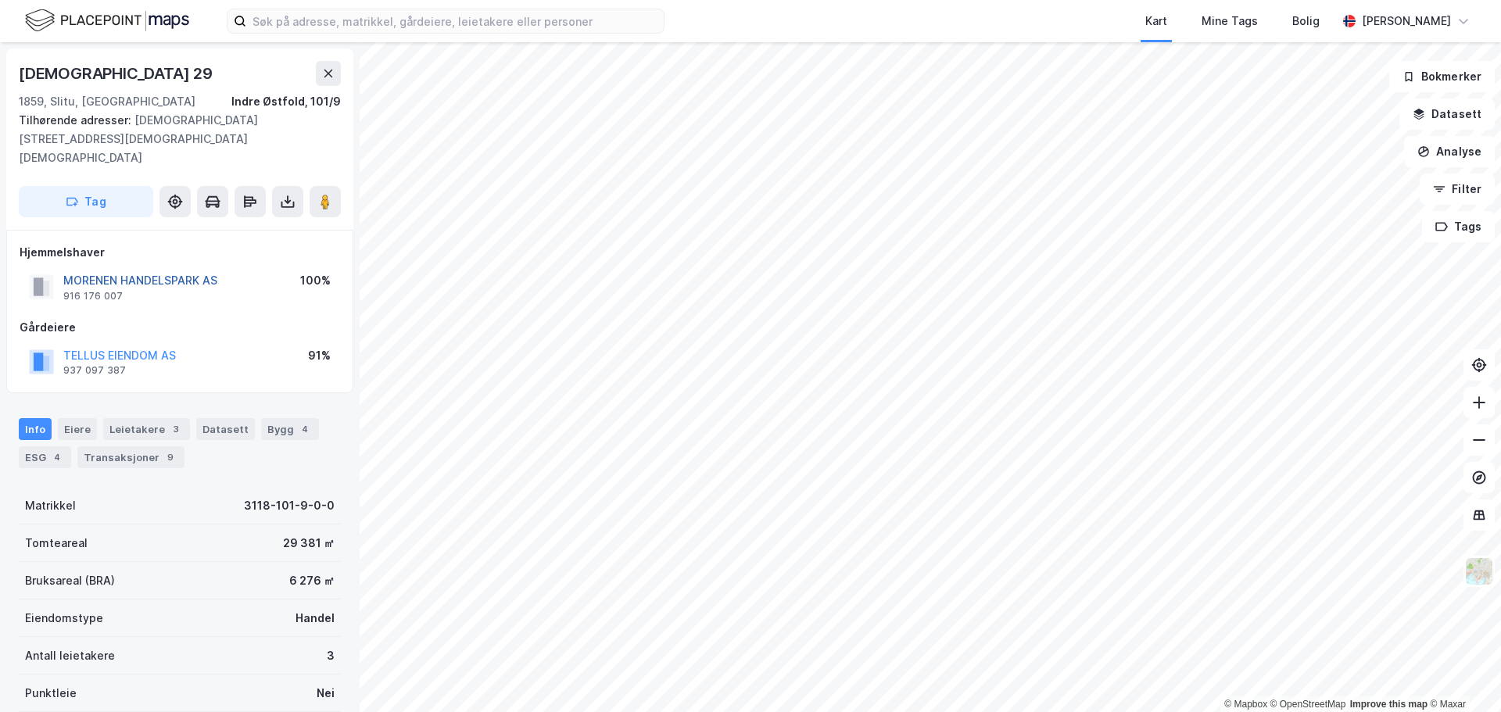
click at [0, 0] on button "MORENEN HANDELSPARK AS" at bounding box center [0, 0] width 0 height 0
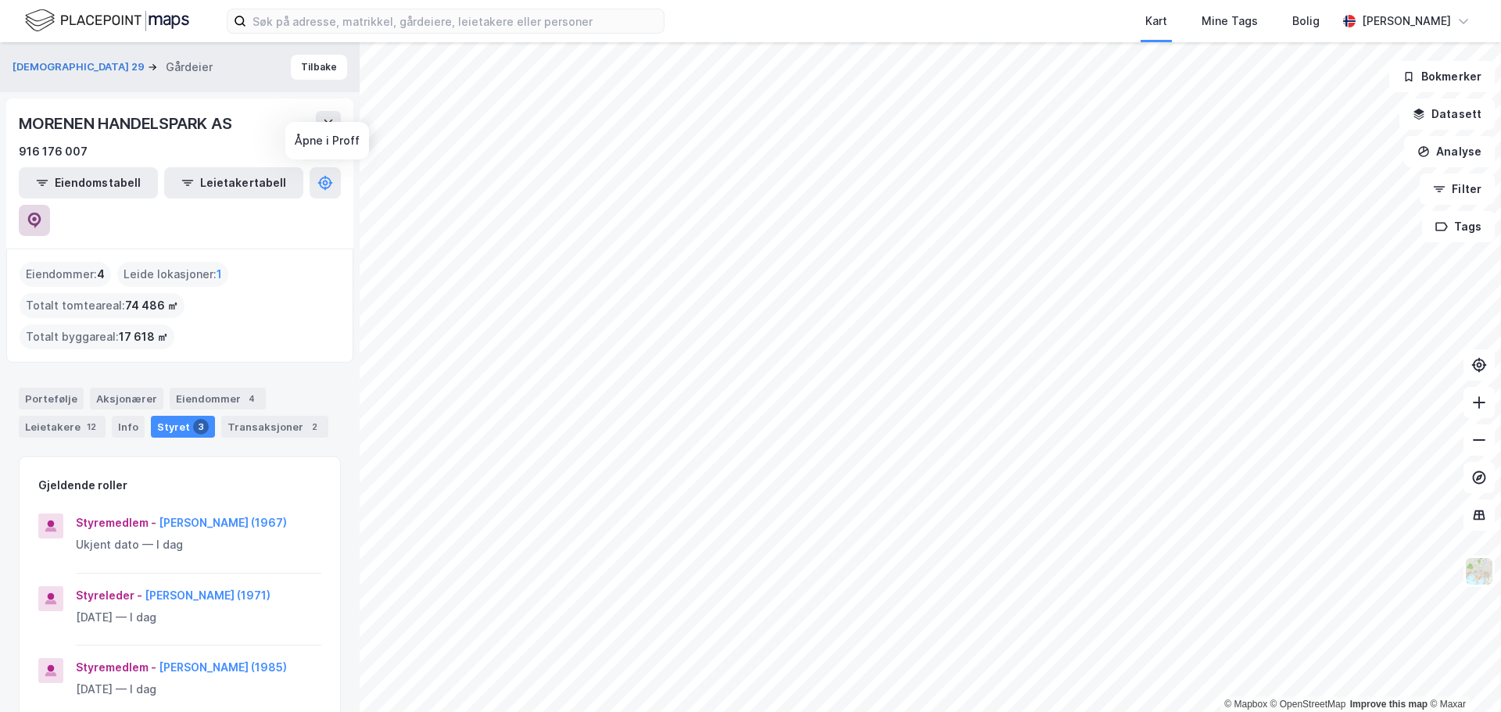
click at [41, 213] on icon at bounding box center [34, 221] width 13 height 16
click at [307, 72] on button "Tilbake" at bounding box center [319, 67] width 56 height 25
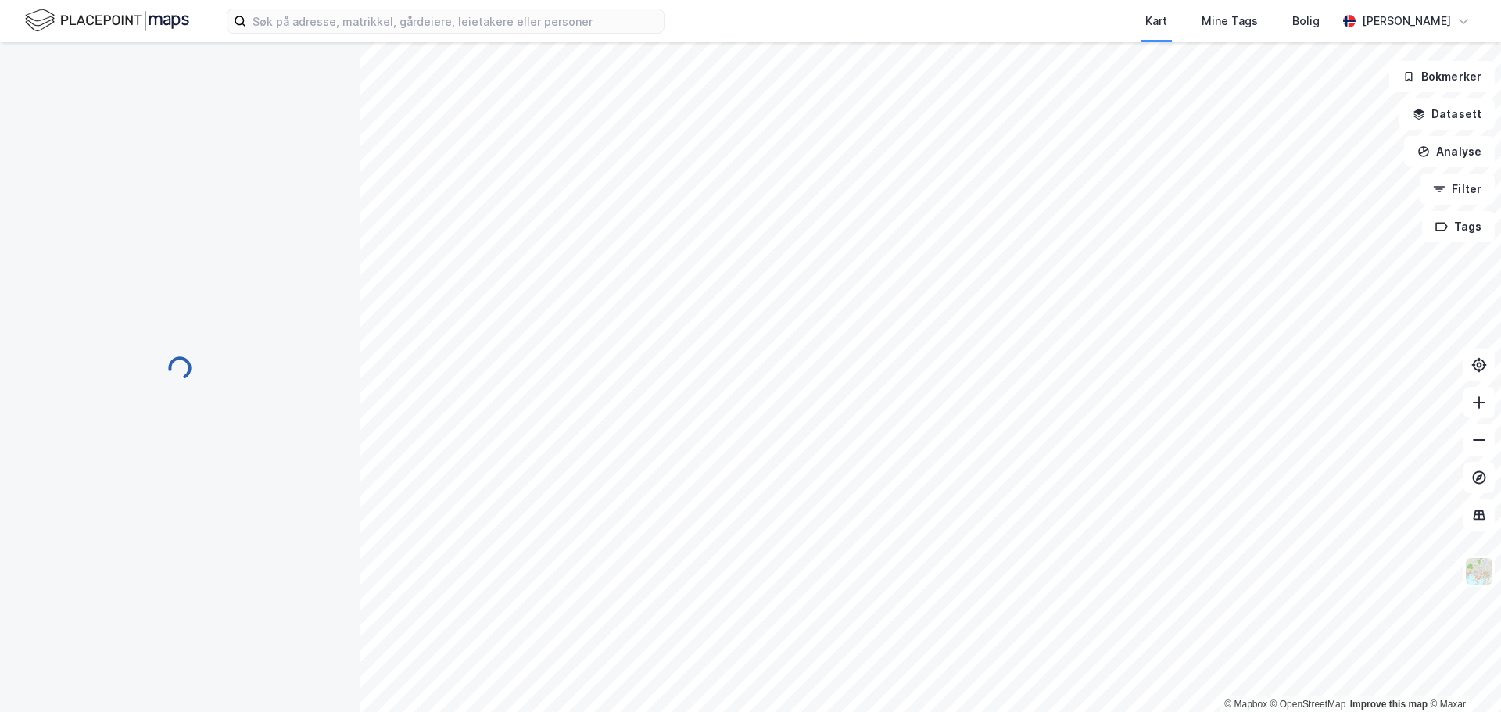
scroll to position [2, 0]
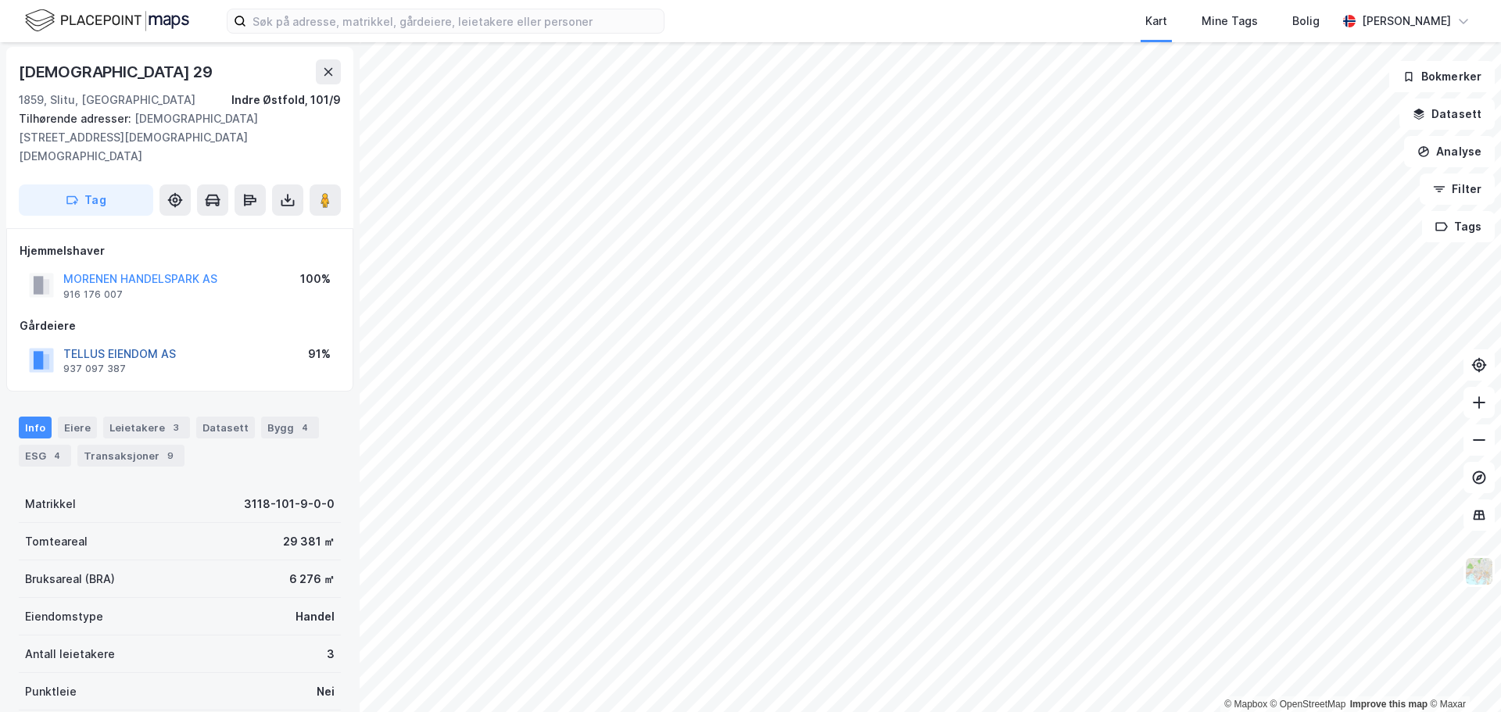
click at [0, 0] on button "TELLUS EIENDOM AS" at bounding box center [0, 0] width 0 height 0
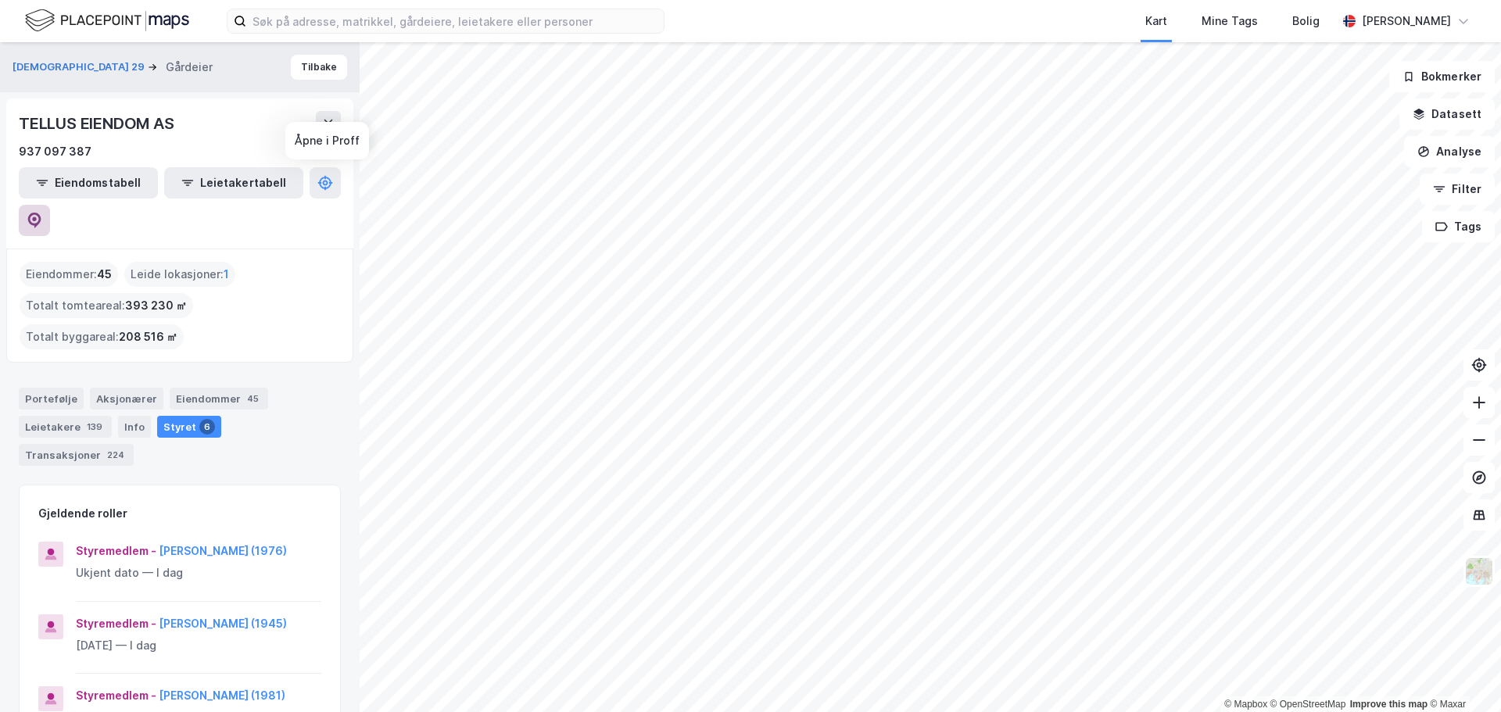
click at [42, 213] on icon at bounding box center [35, 221] width 16 height 16
click at [300, 75] on button "Tilbake" at bounding box center [319, 67] width 56 height 25
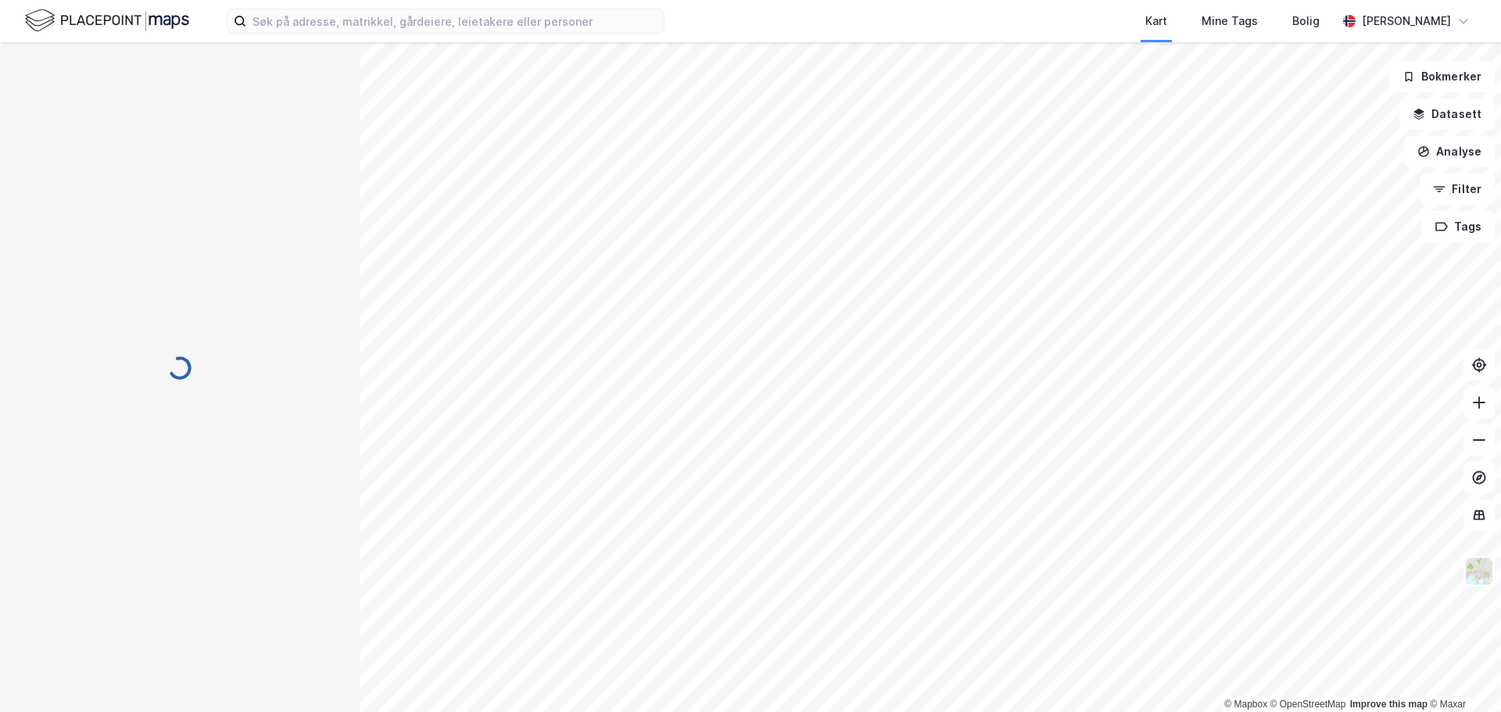
scroll to position [2, 0]
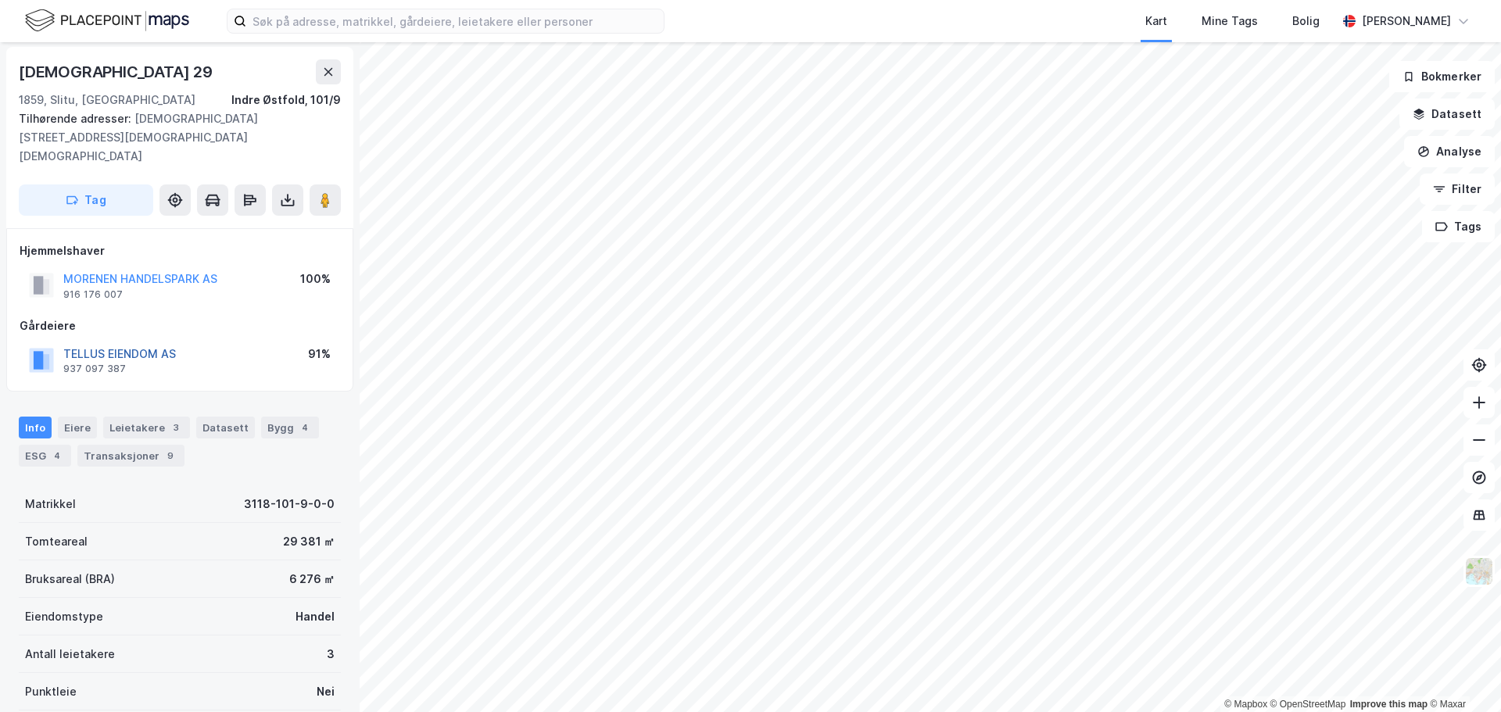
click at [0, 0] on button "TELLUS EIENDOM AS" at bounding box center [0, 0] width 0 height 0
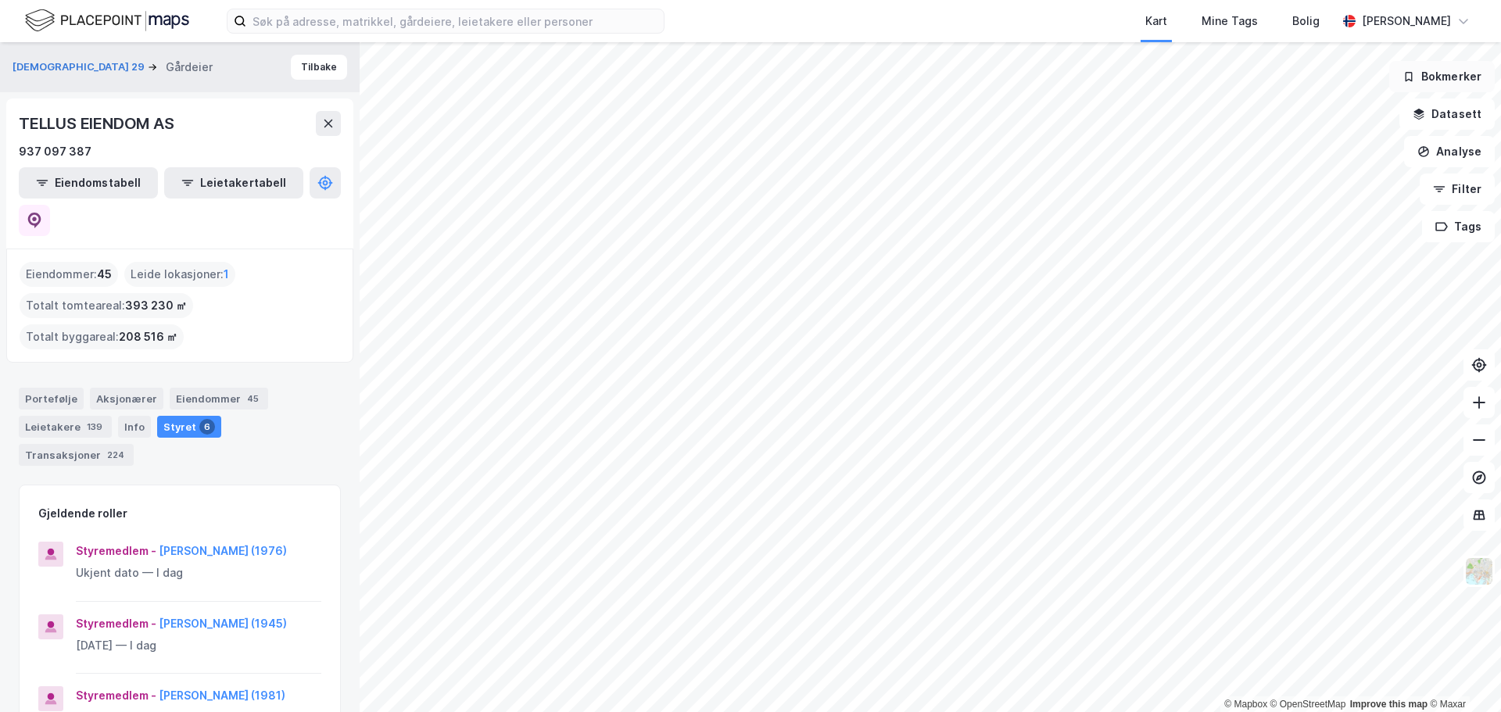
click at [1422, 83] on button "Bokmerker" at bounding box center [1443, 76] width 106 height 31
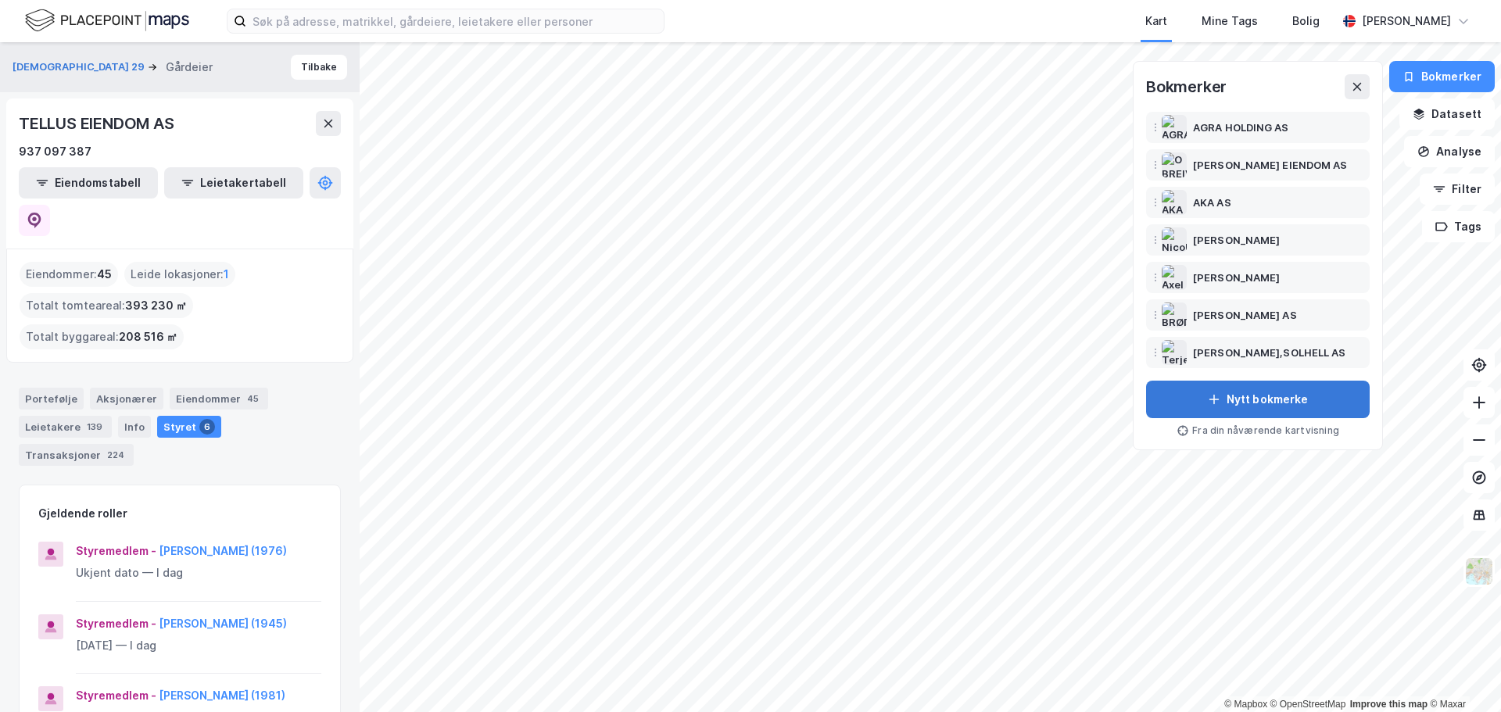
click at [1275, 393] on button "Nytt bokmerke" at bounding box center [1258, 400] width 224 height 38
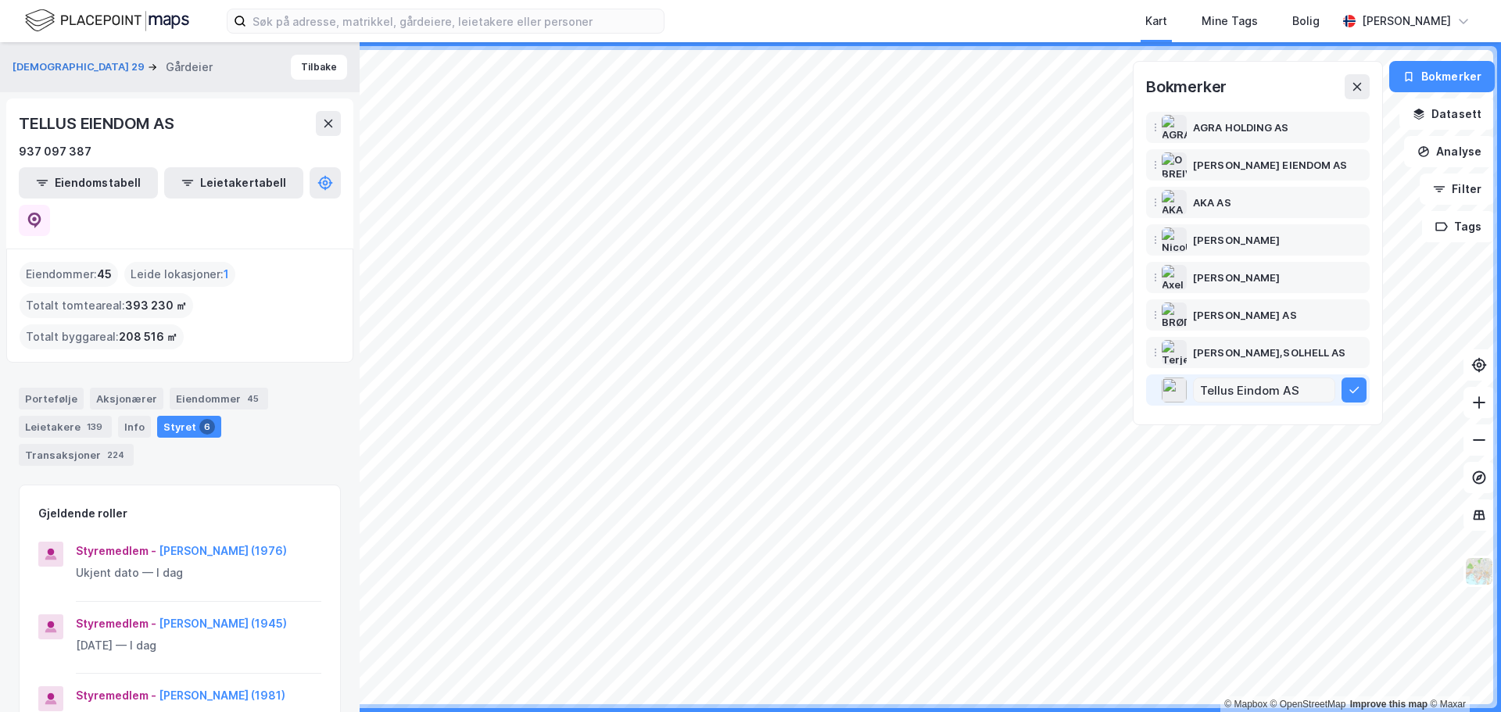
click at [1249, 386] on input "Tellus Eindom AS" at bounding box center [1264, 389] width 141 height 23
type input "Tellus Eiendom AS"
click at [1347, 393] on button at bounding box center [1354, 390] width 25 height 25
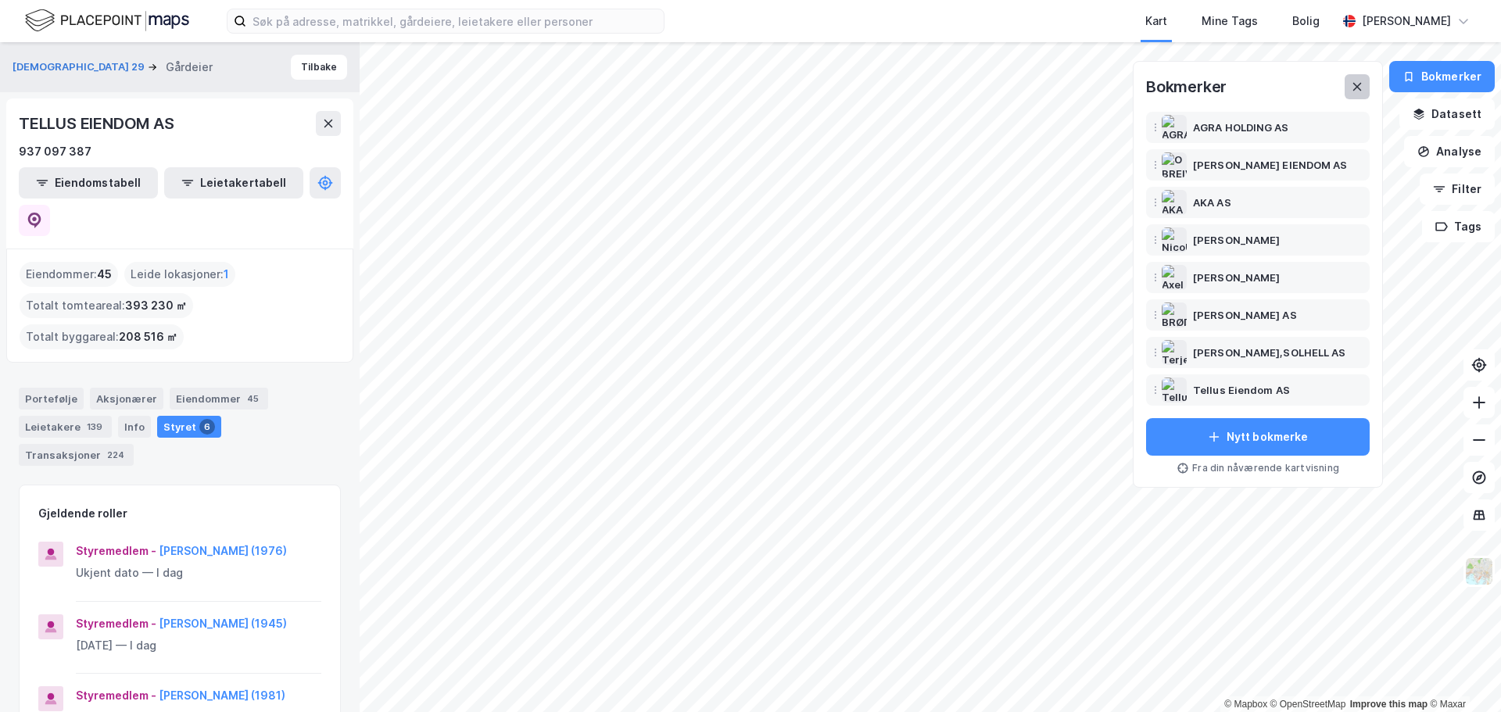
click at [1364, 91] on icon at bounding box center [1357, 87] width 13 height 13
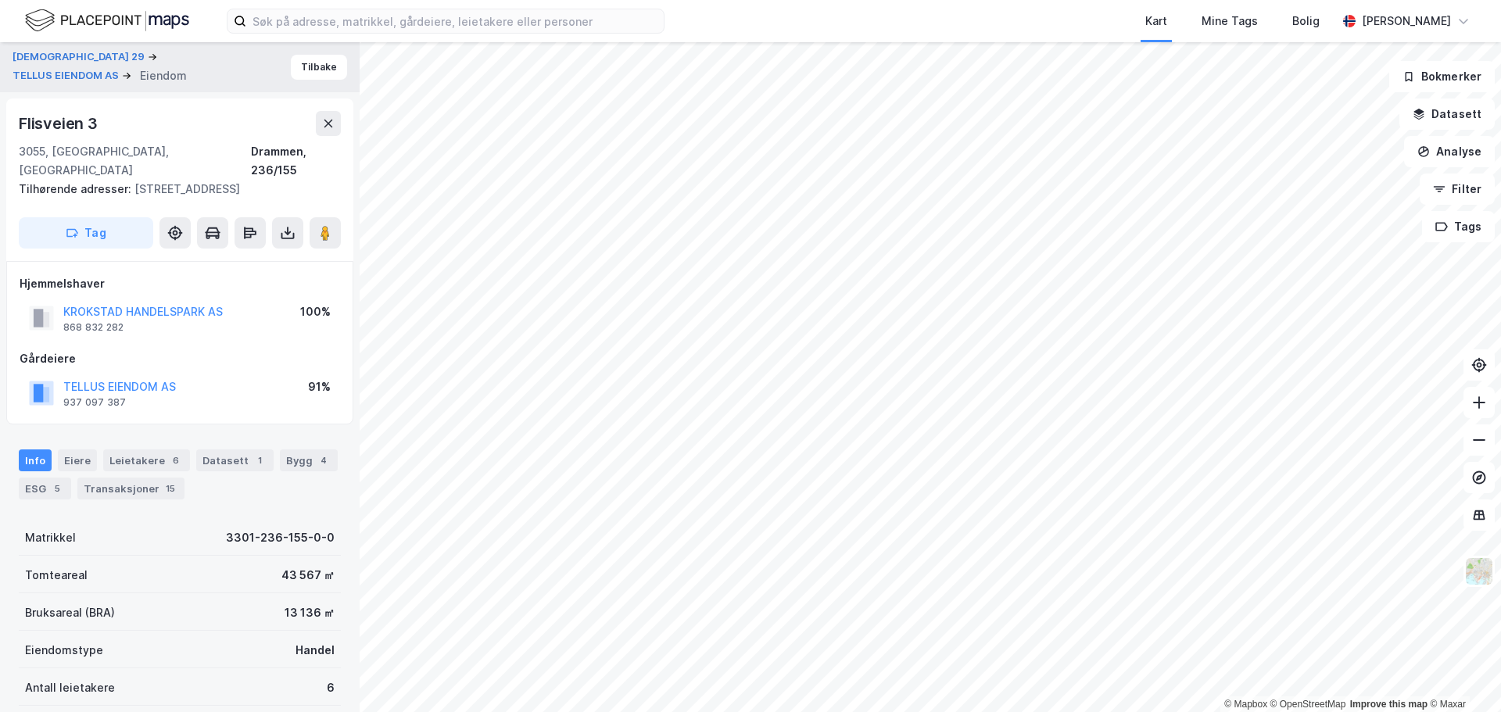
scroll to position [2, 0]
drag, startPoint x: 99, startPoint y: 116, endPoint x: 16, endPoint y: 130, distance: 84.1
click at [16, 130] on div "[STREET_ADDRESS] Tilhørende adresser: [STREET_ADDRESS] 3b Tag" at bounding box center [179, 178] width 347 height 163
copy div "Flisveien 3"
click at [81, 448] on div "Eiere" at bounding box center [77, 459] width 39 height 22
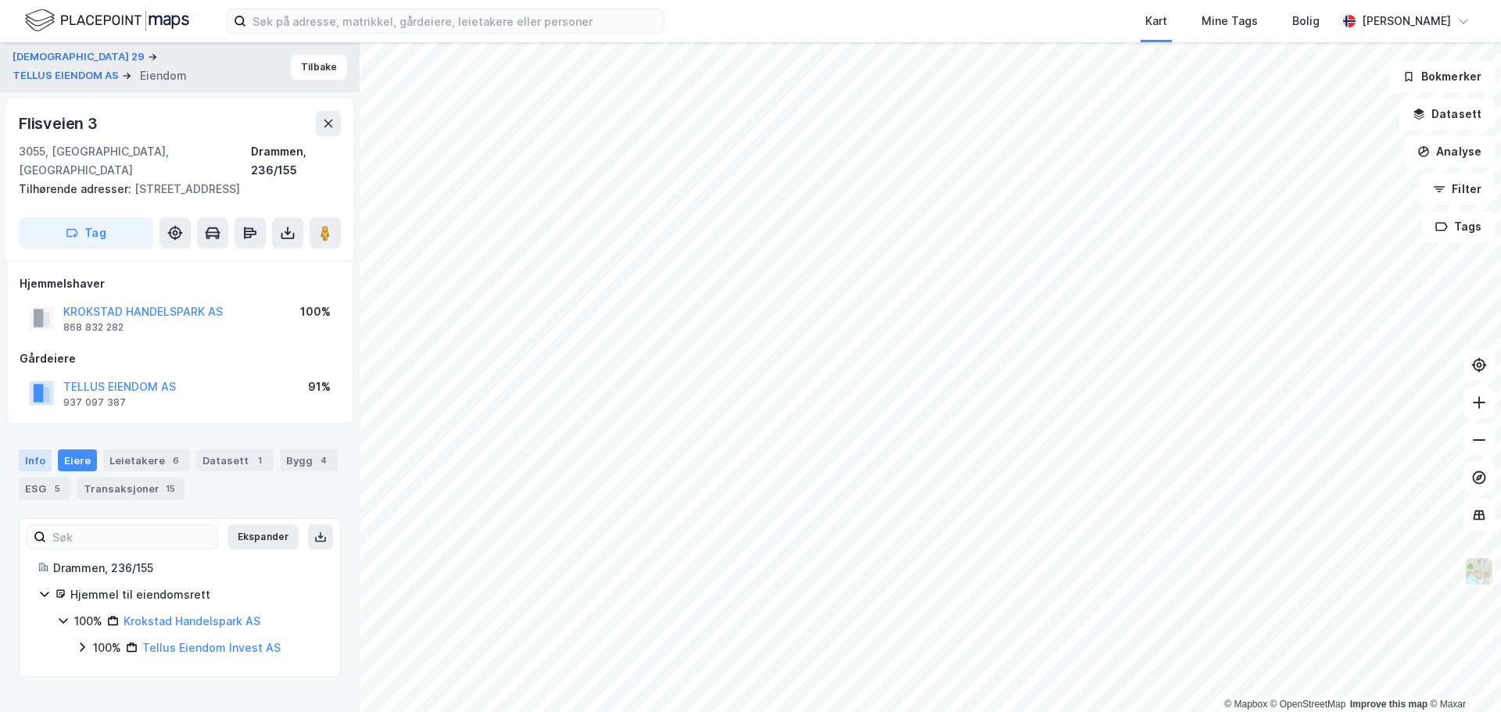
click at [35, 450] on div "Info" at bounding box center [35, 461] width 33 height 22
